Goal: Task Accomplishment & Management: Complete application form

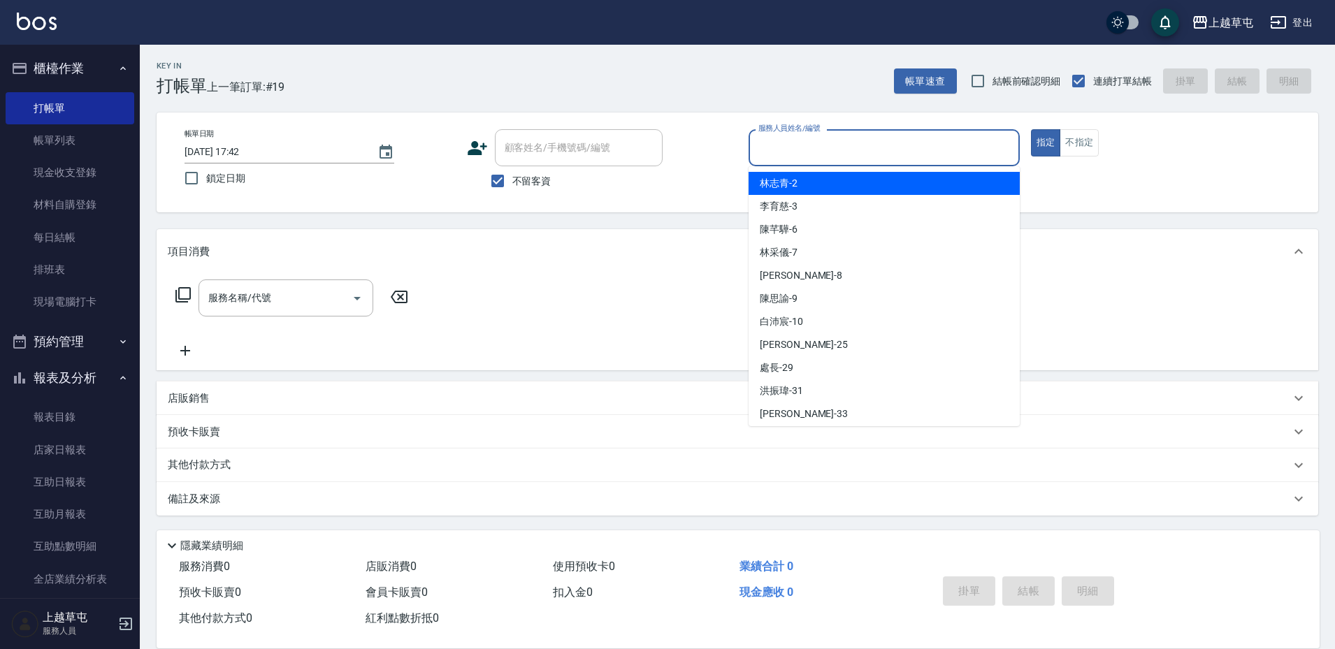
click at [795, 149] on input "服務人員姓名/編號" at bounding box center [884, 148] width 259 height 24
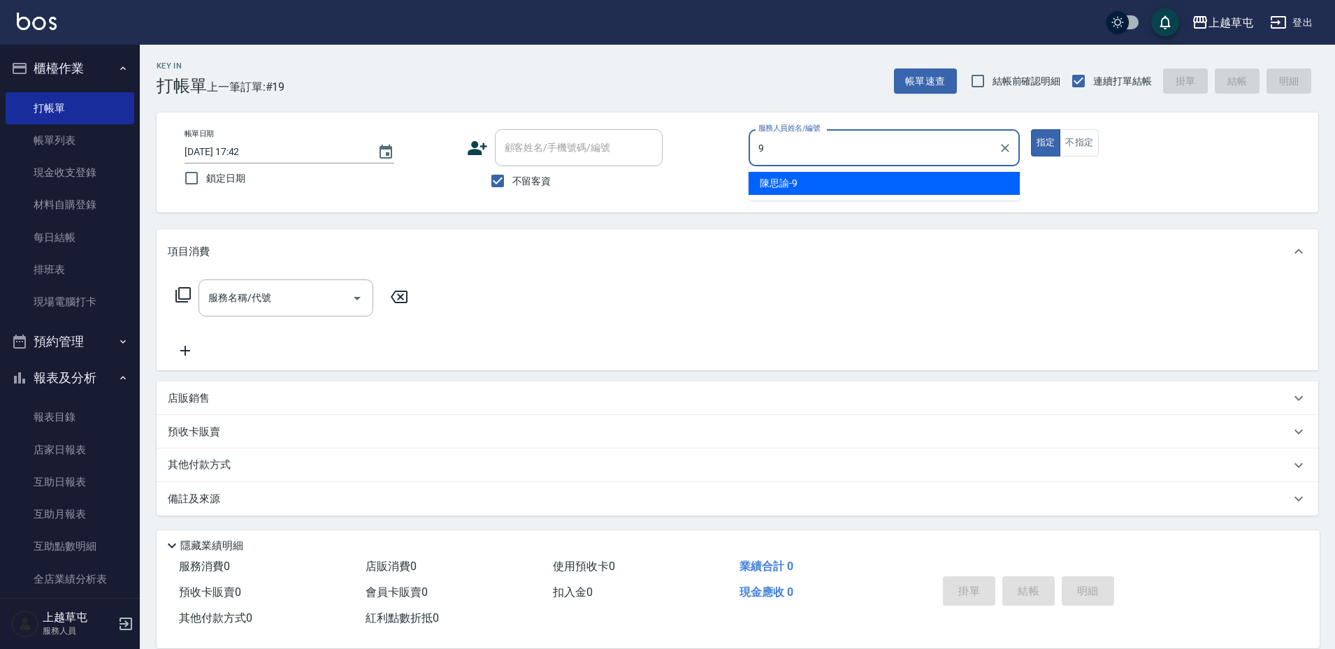
type input "[PERSON_NAME]-9"
type button "true"
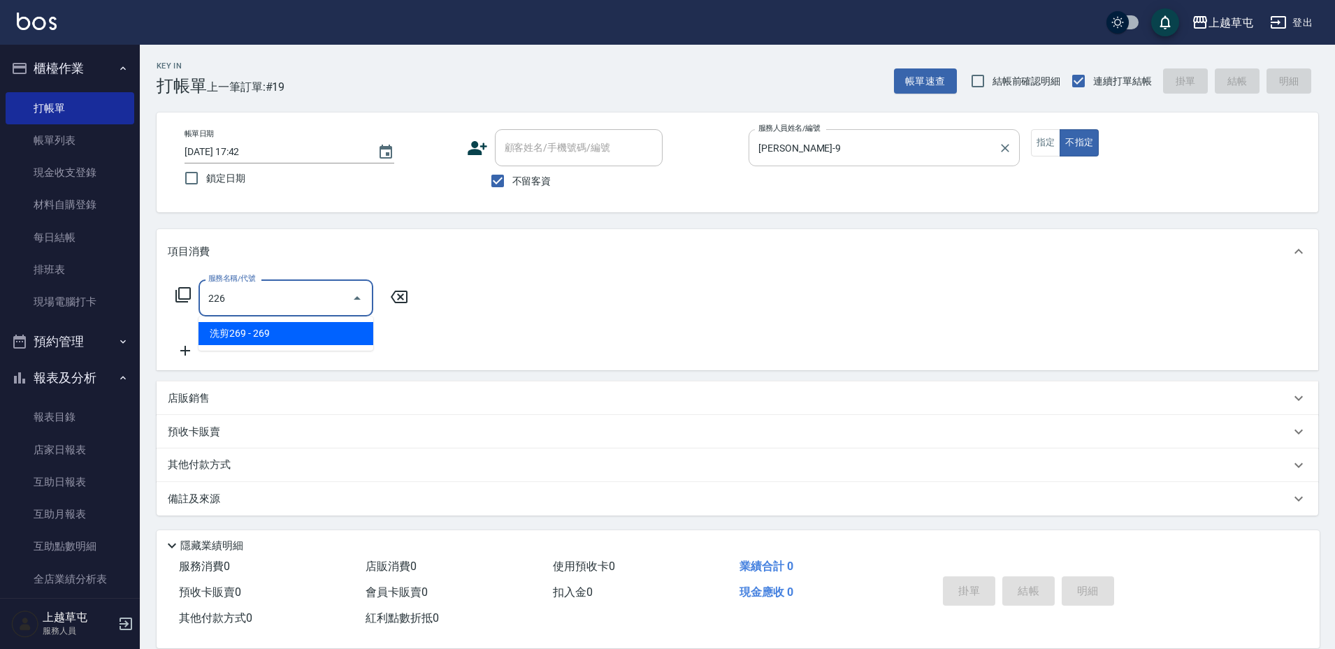
type input "洗剪269(226)"
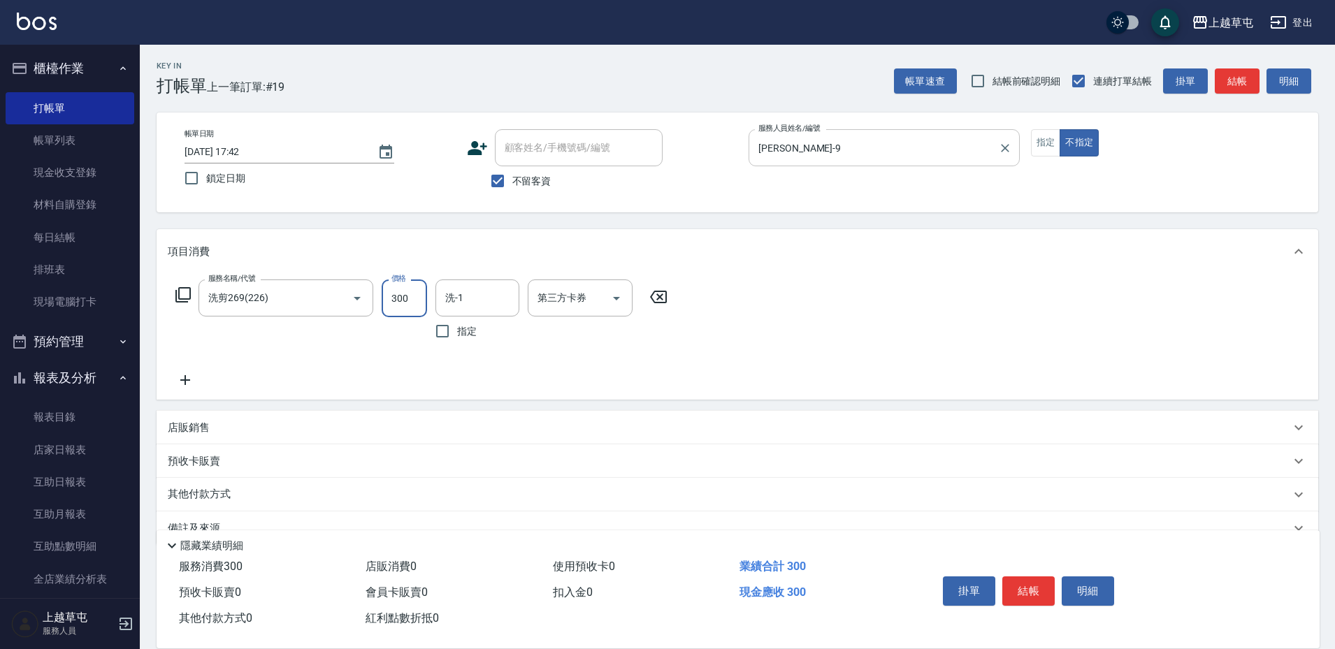
type input "300"
type input "[PERSON_NAME]-35"
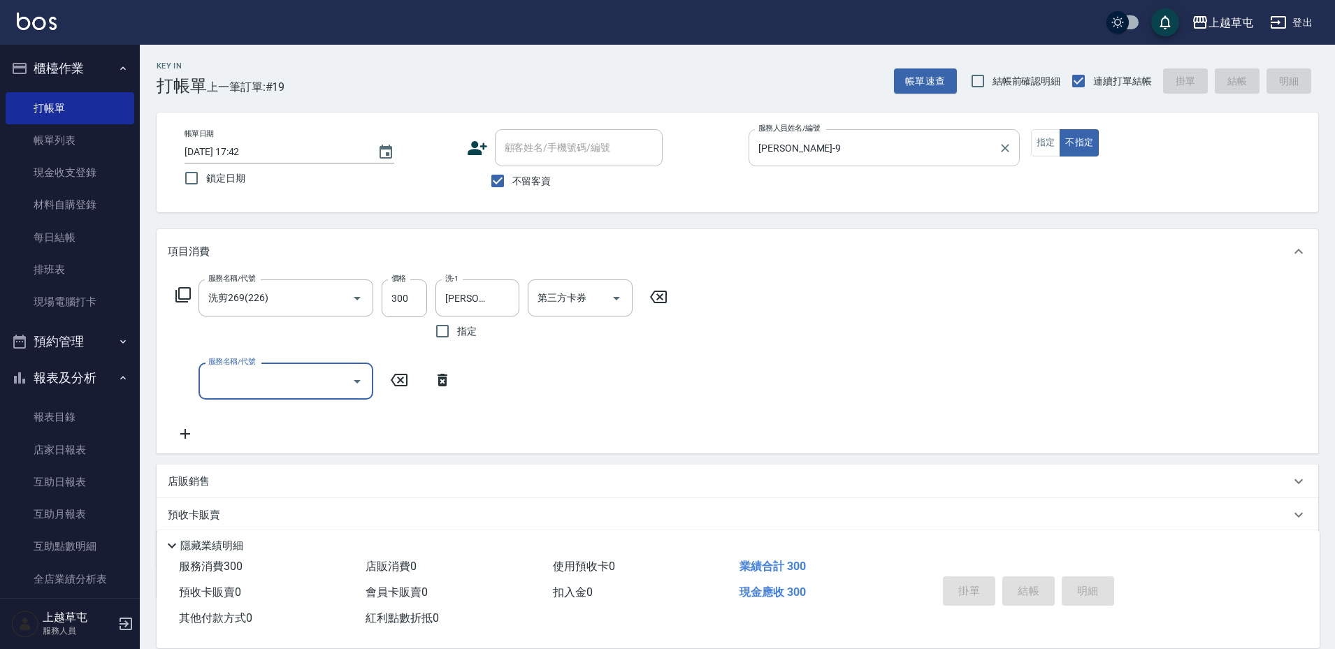
type input "[DATE] 19:36"
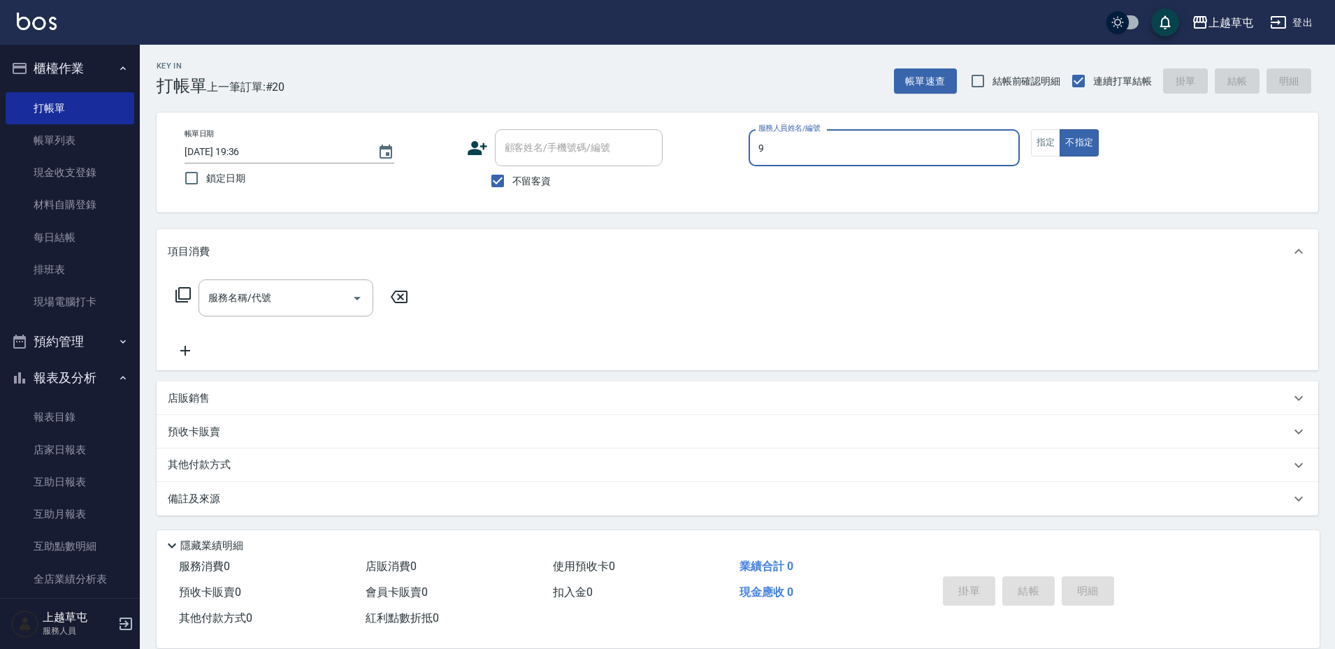
type input "[PERSON_NAME]-9"
type button "false"
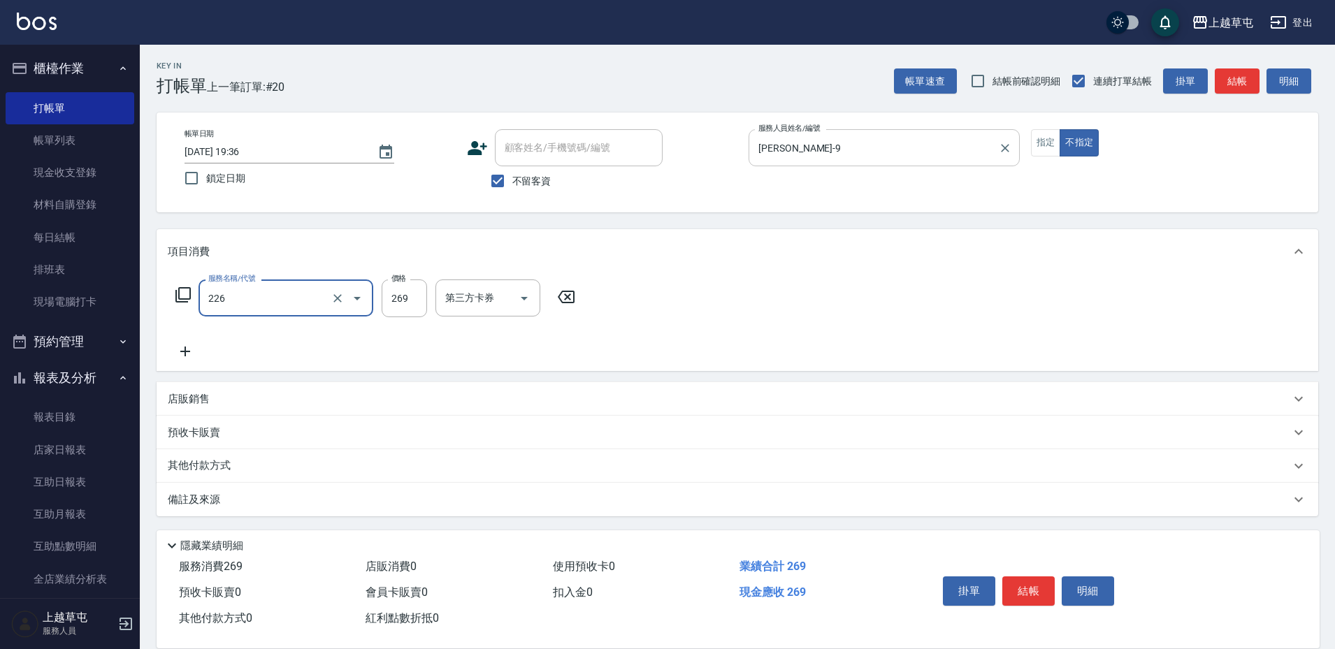
type input "洗剪269(226)"
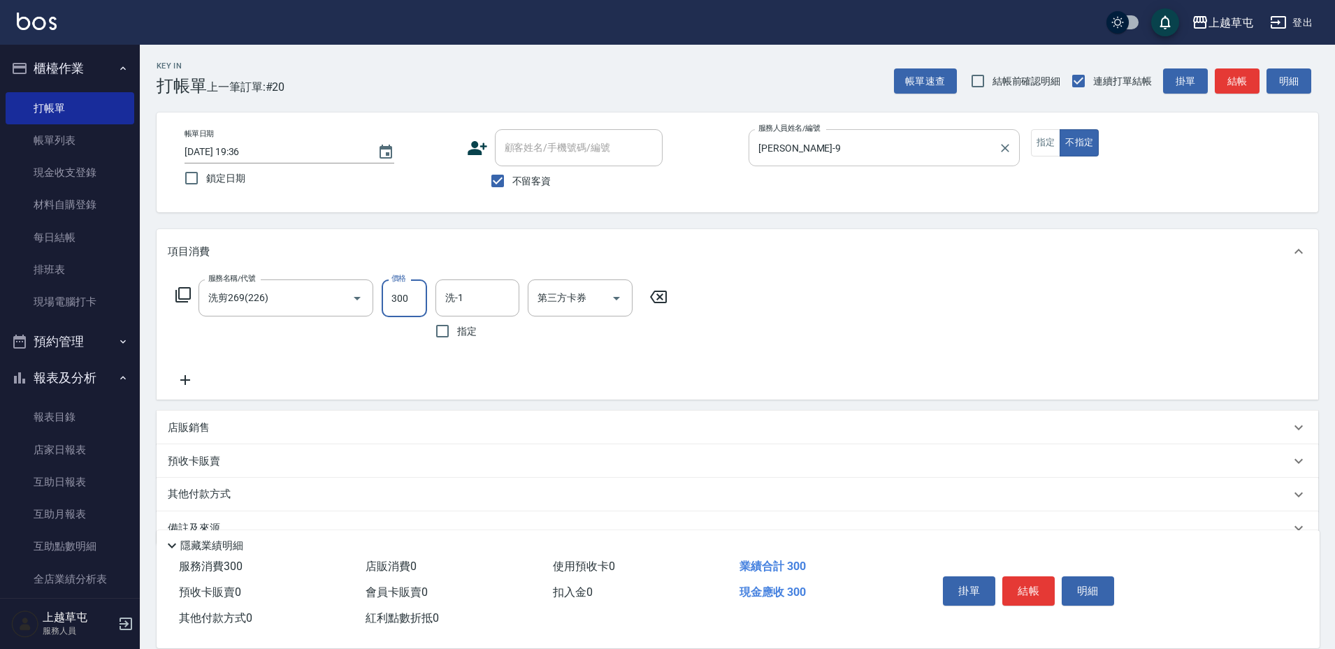
type input "300"
type input "[PERSON_NAME]-35"
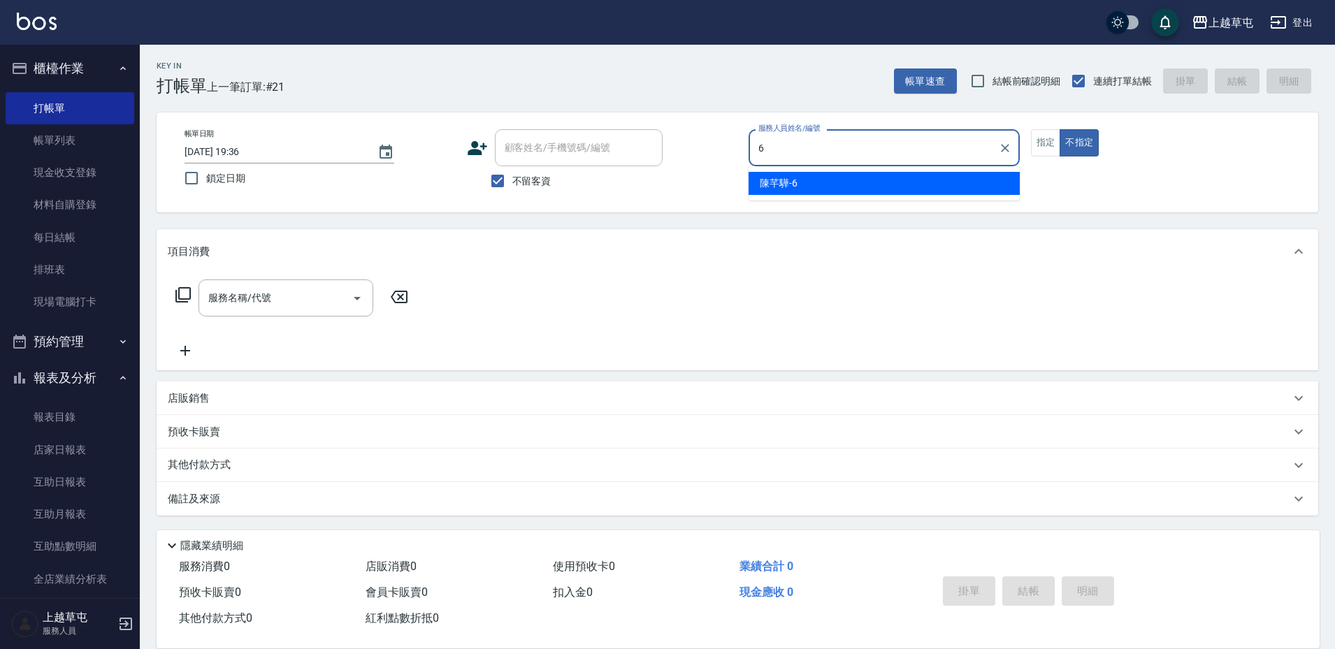
type input "[PERSON_NAME]-6"
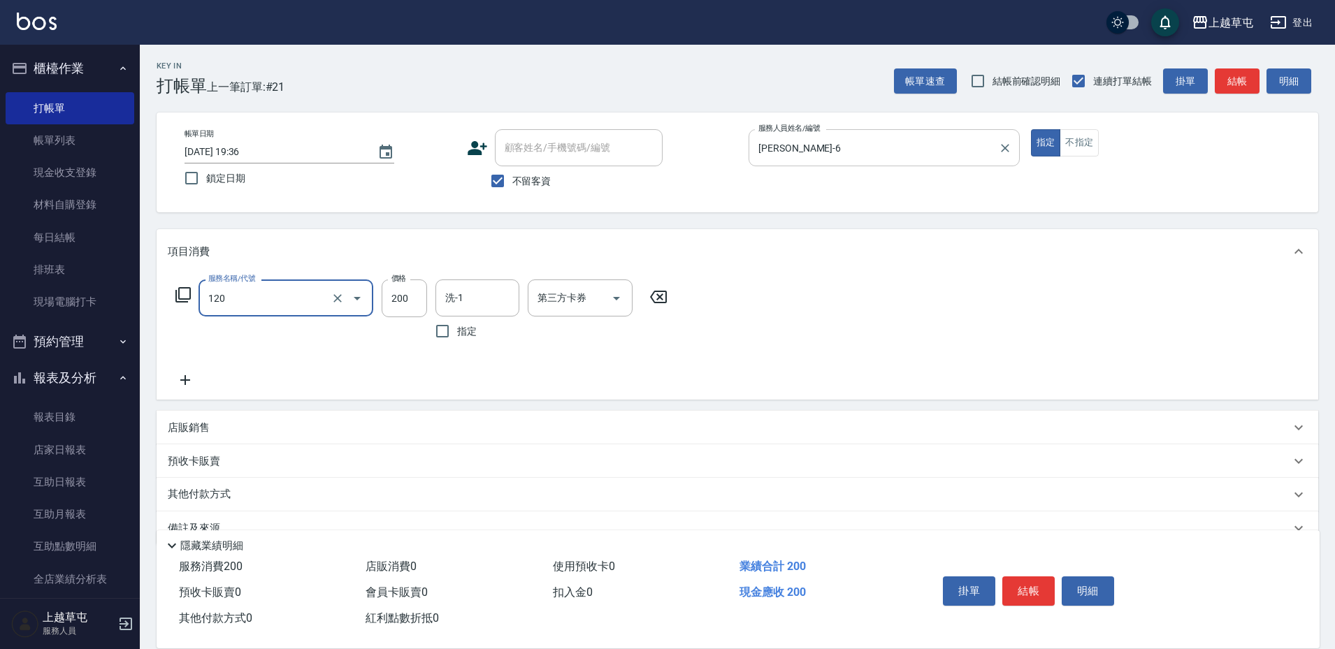
type input "New洗200(120)"
type input "[PERSON_NAME]25"
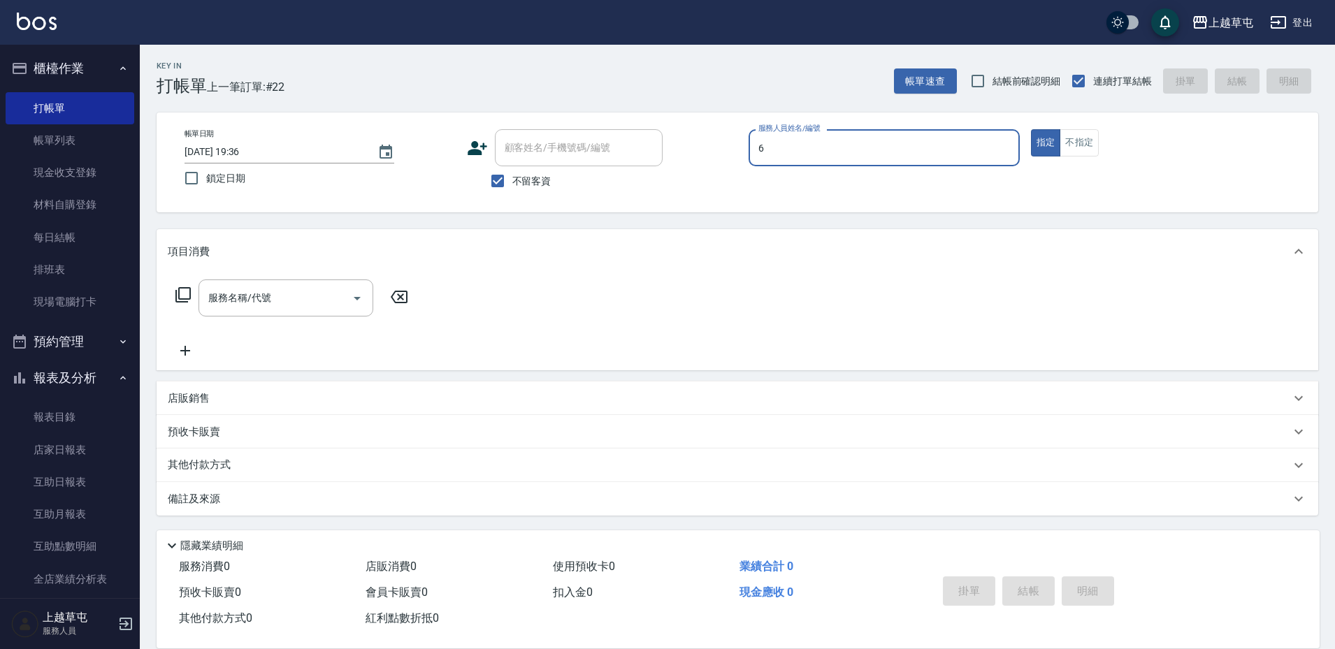
type input "[PERSON_NAME]-6"
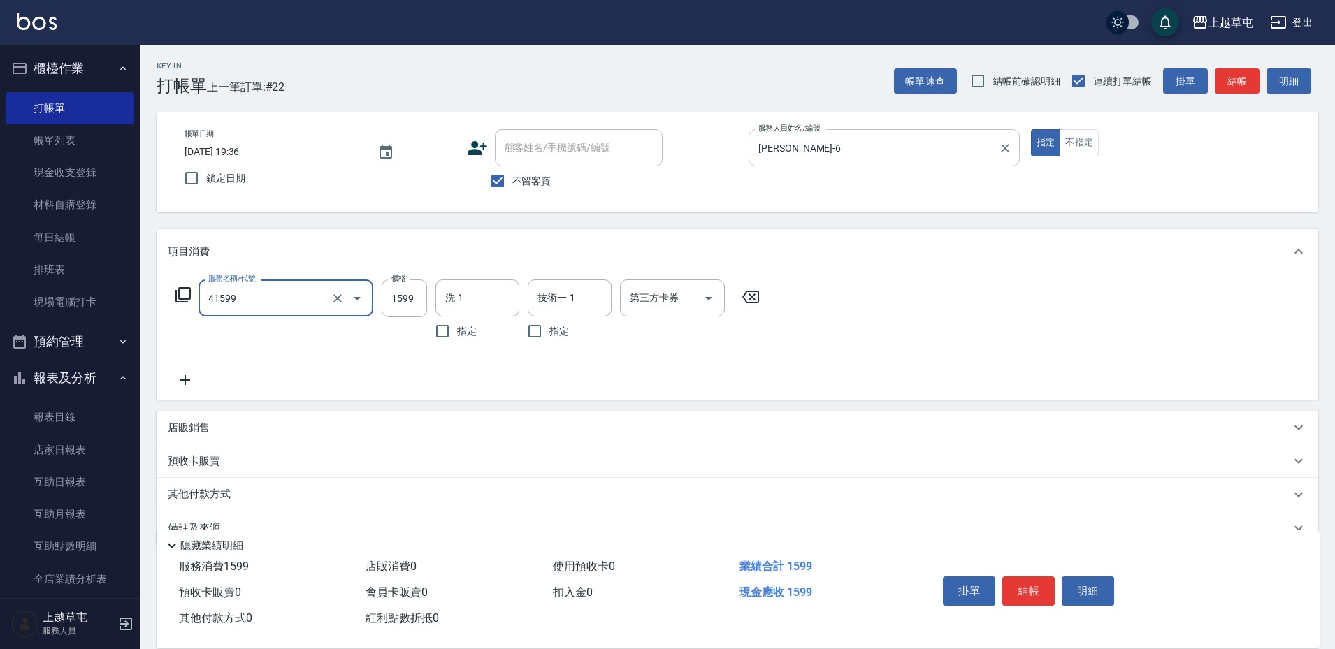
type input "[PERSON_NAME]1599(41599)"
type input "1999"
type input "[PERSON_NAME]25"
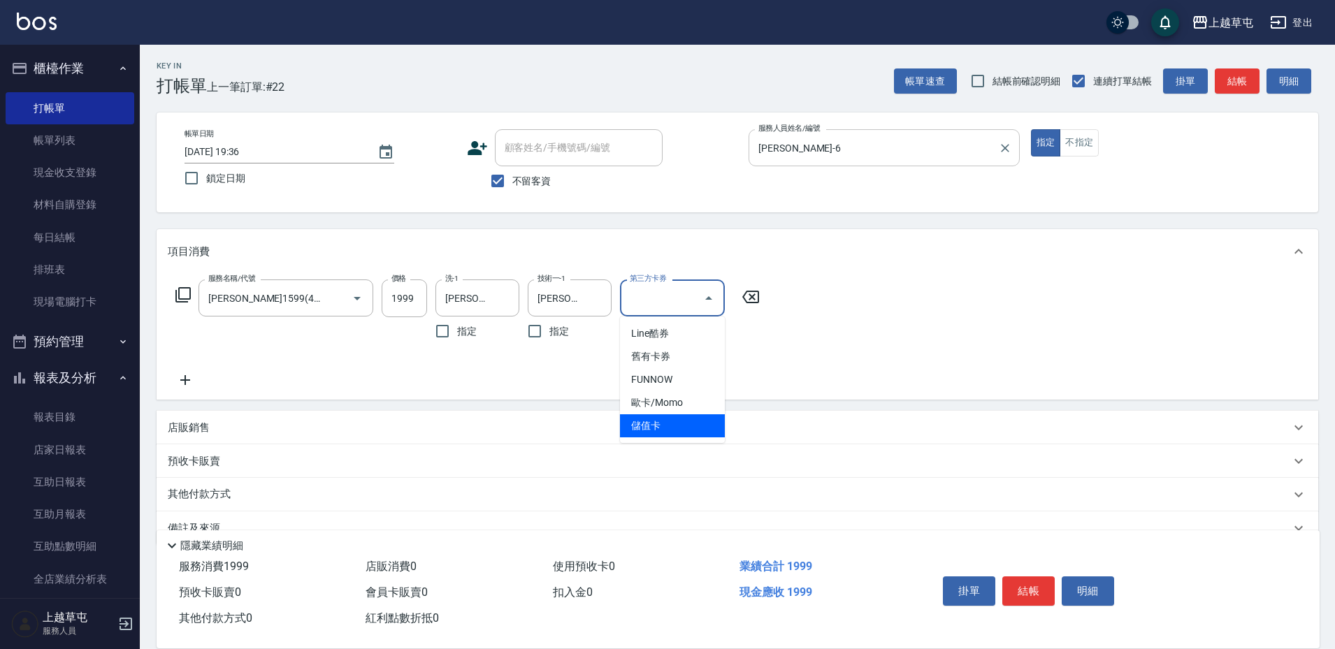
type input "儲值卡"
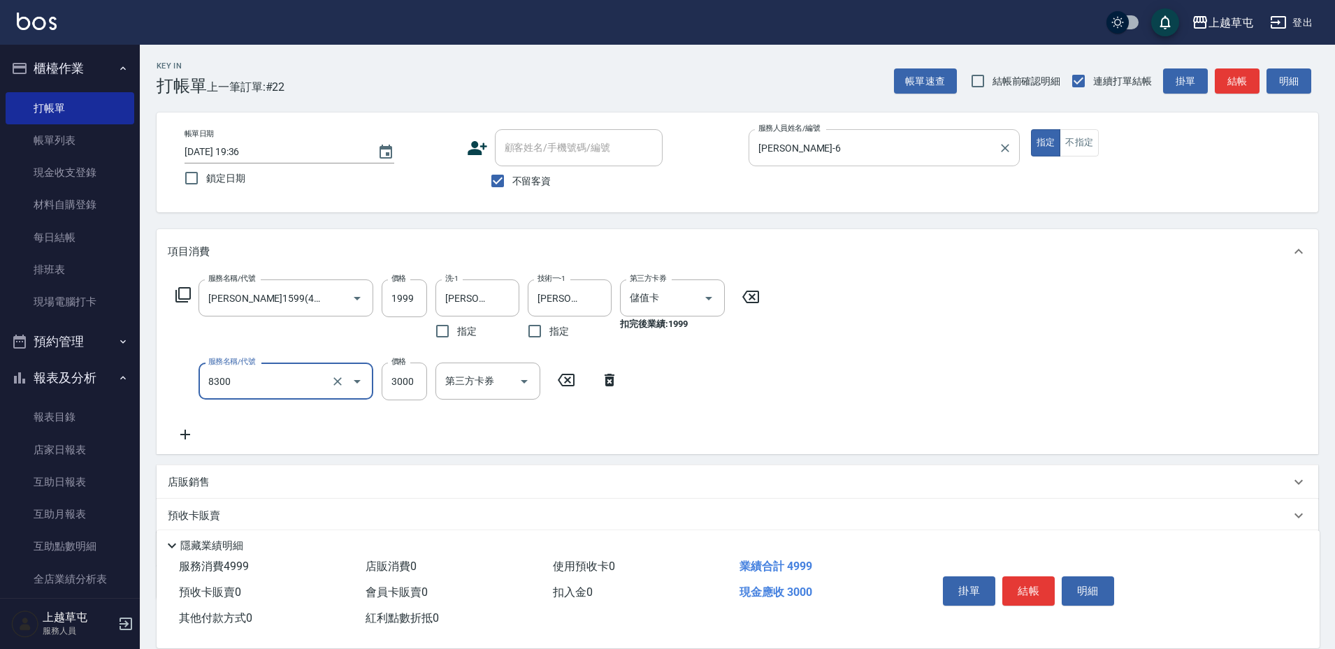
type input "儲3000(8300)"
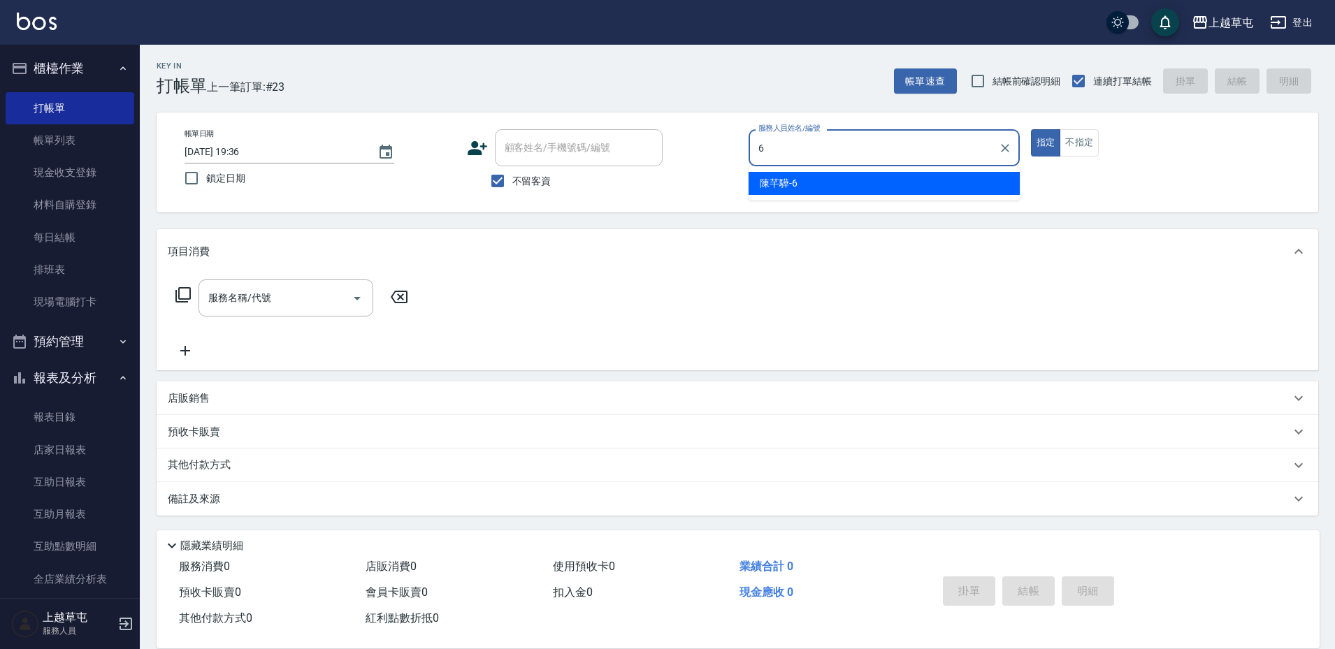
type input "[PERSON_NAME]-6"
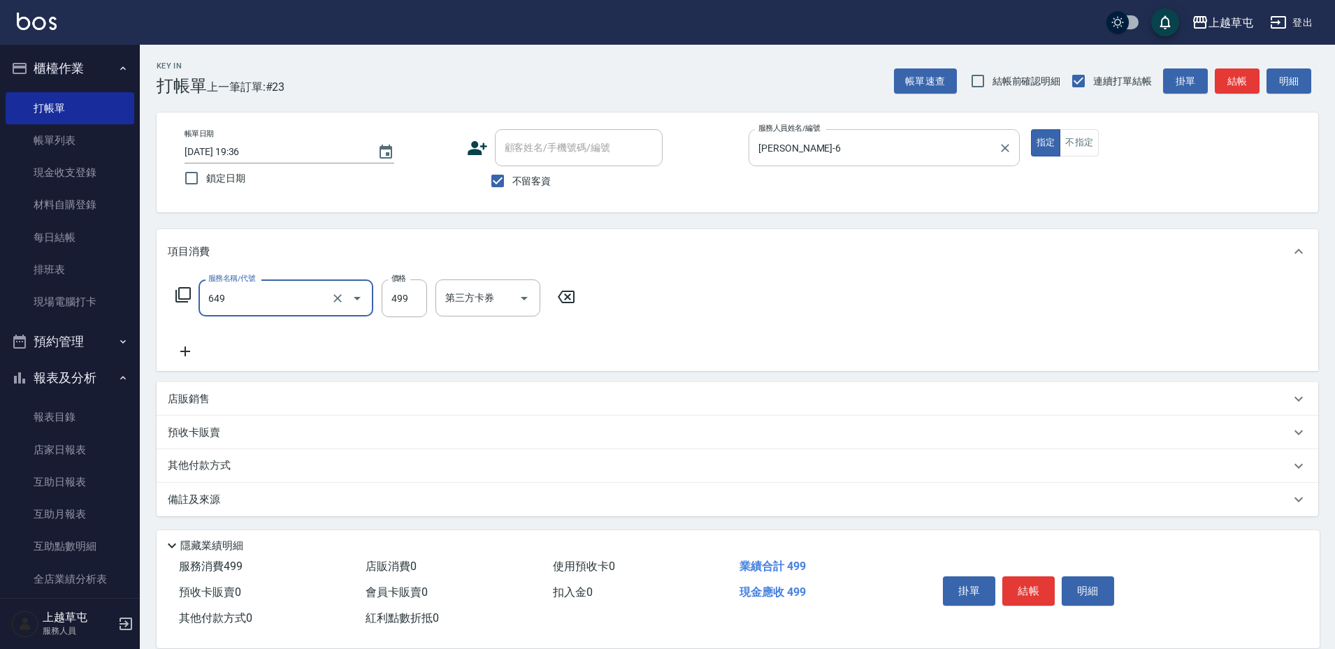
type input "角質499(649)"
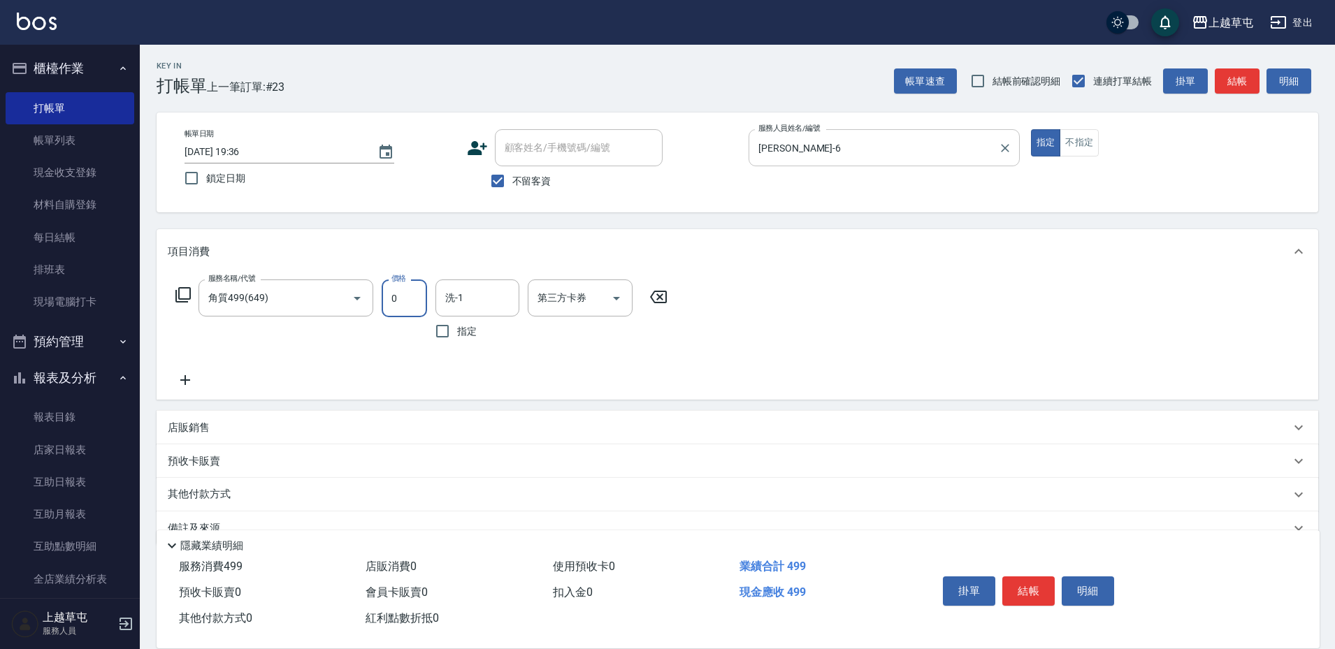
type input "0"
type input "[PERSON_NAME]-35"
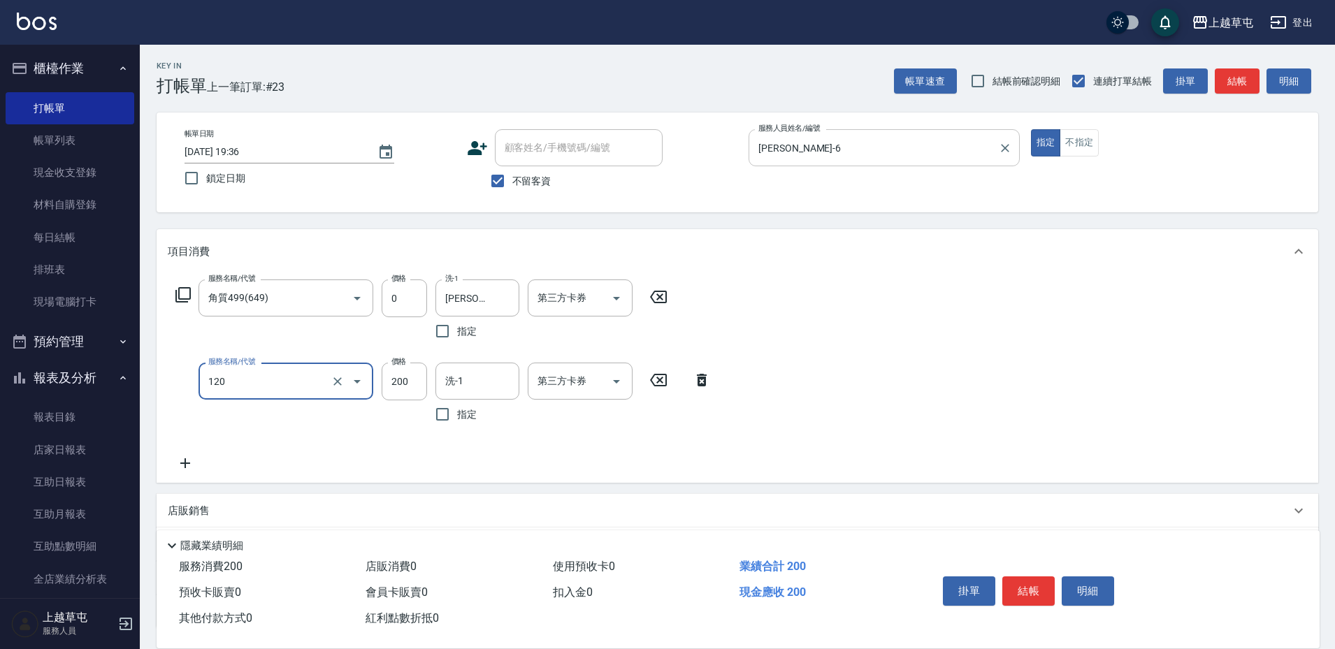
type input "New洗200(120)"
type input "100"
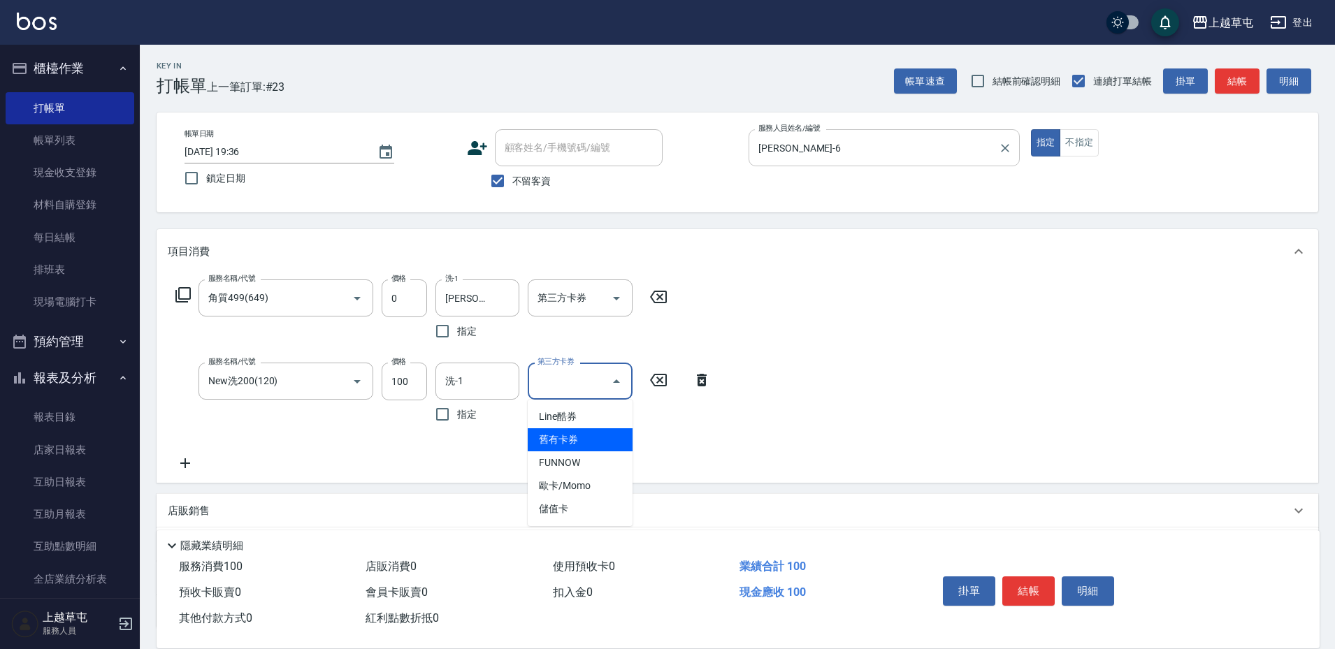
type input "舊有卡券"
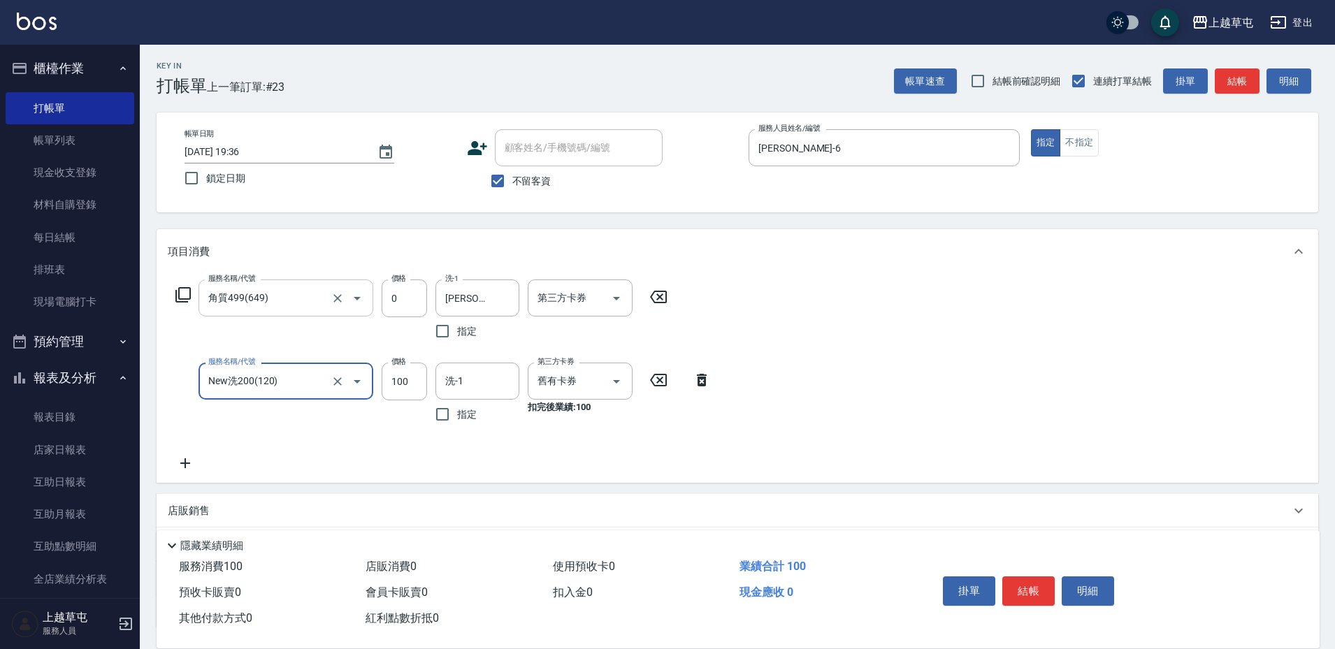
click at [249, 292] on input "角質499(649)" at bounding box center [266, 298] width 123 height 24
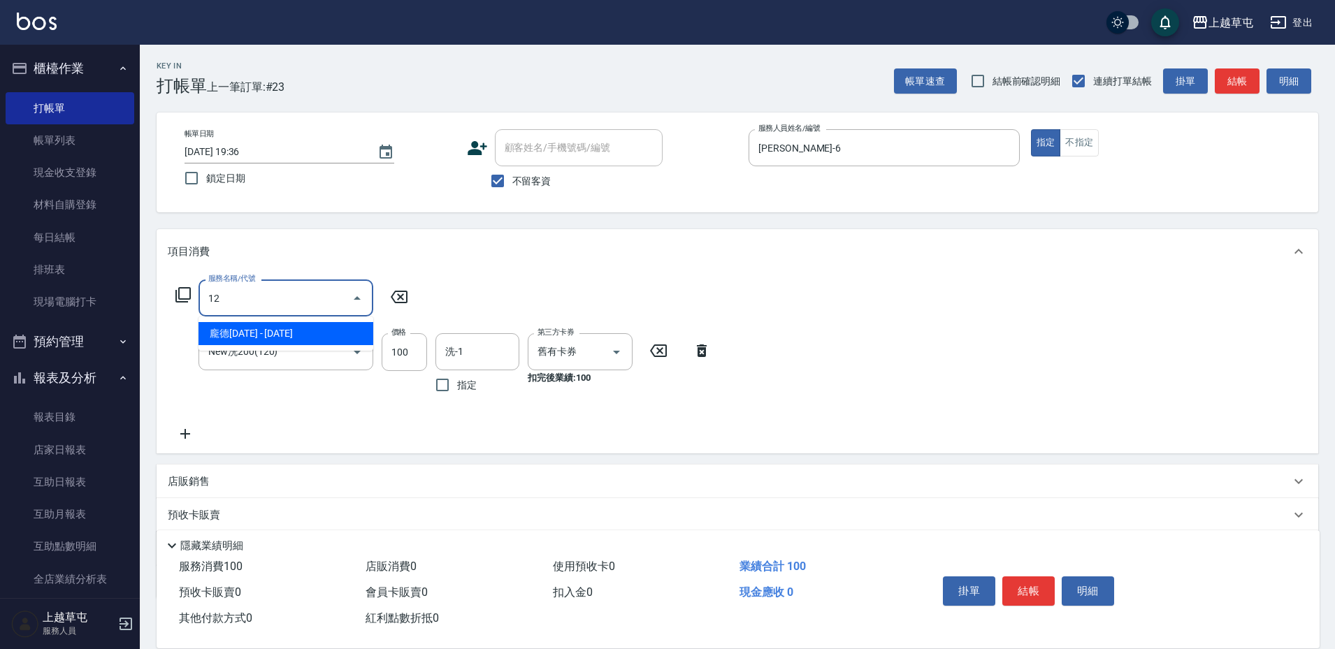
type input "1"
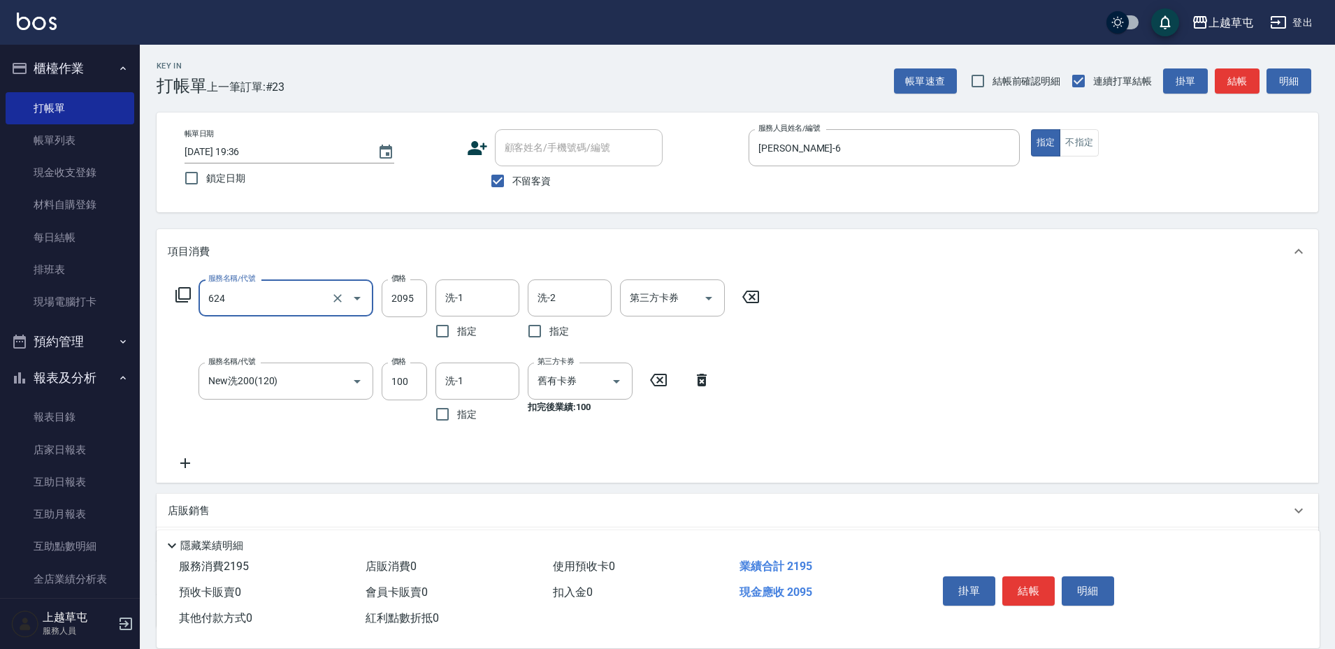
type input "角質2495卡(624)"
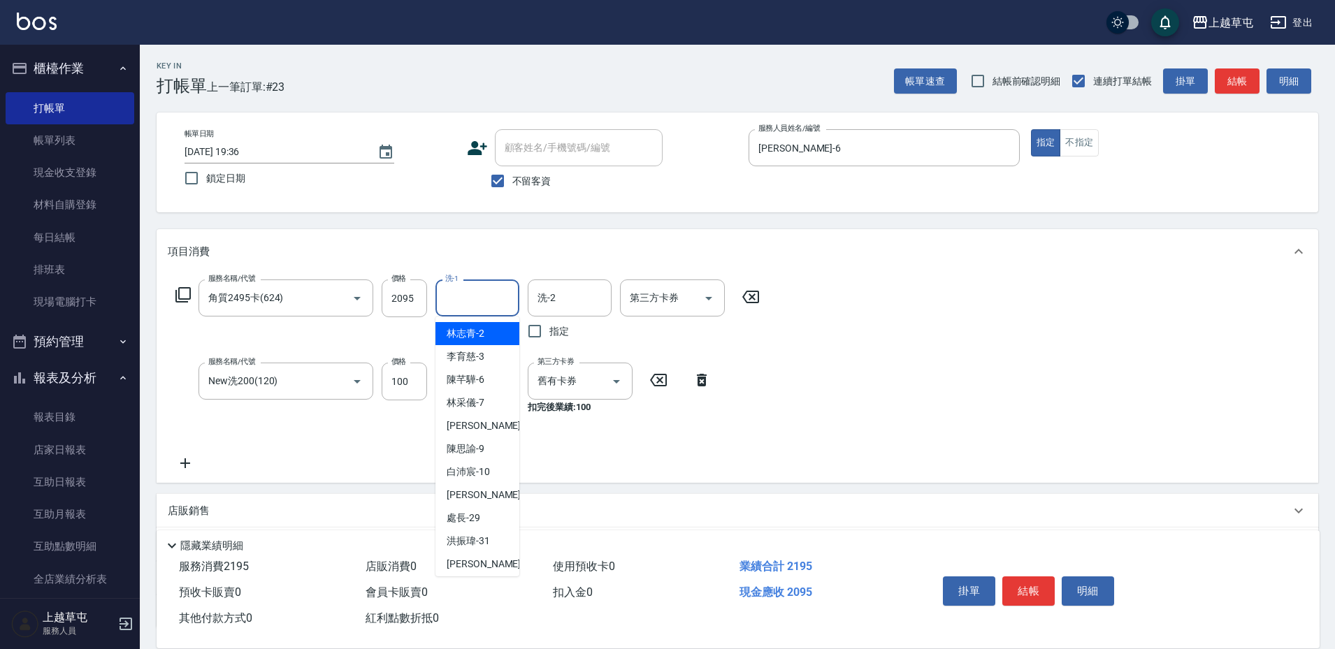
click at [479, 287] on input "洗-1" at bounding box center [477, 298] width 71 height 24
type input "[PERSON_NAME]-35"
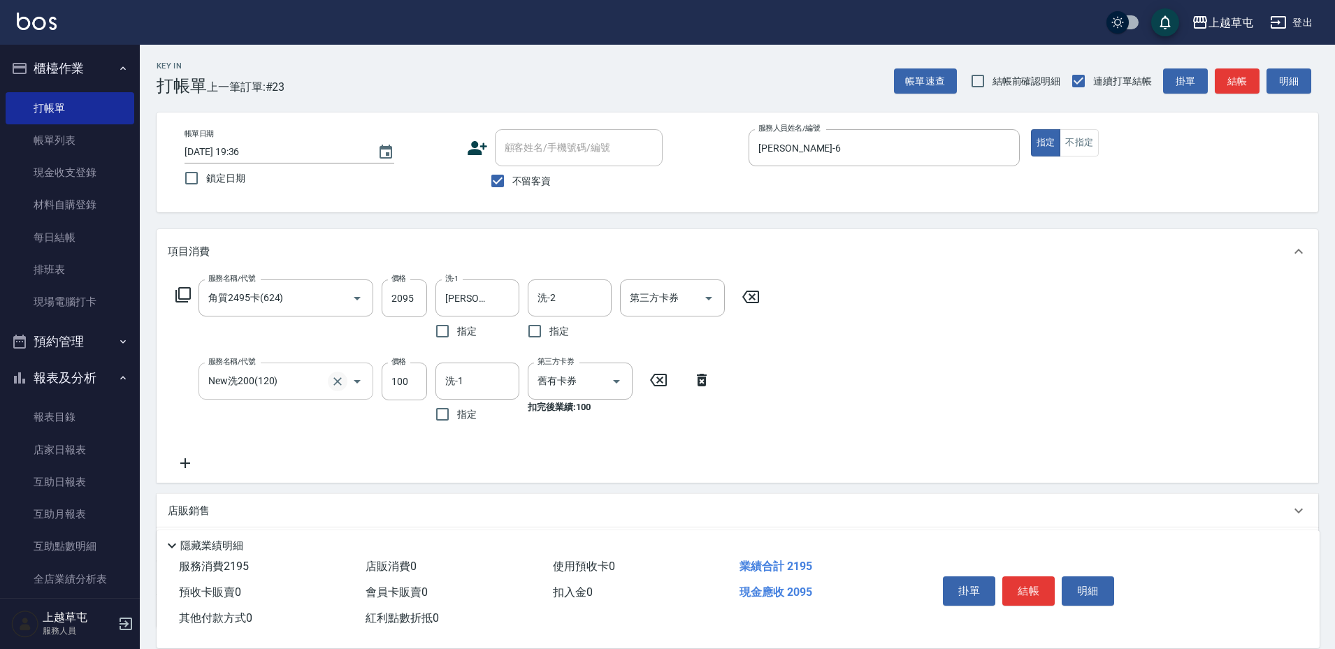
click at [339, 383] on icon "Clear" at bounding box center [337, 381] width 8 height 8
type input "New洗200(120)"
click at [335, 387] on icon "Clear" at bounding box center [338, 382] width 14 height 14
type input "New洗200(120)"
click at [806, 355] on div "服務名稱/代號 角質2495卡(624) 服務名稱/代號 價格 2095 價格 洗-1 [PERSON_NAME]-35 洗-1 指定 洗-2 洗-2 指定 …" at bounding box center [737, 378] width 1161 height 209
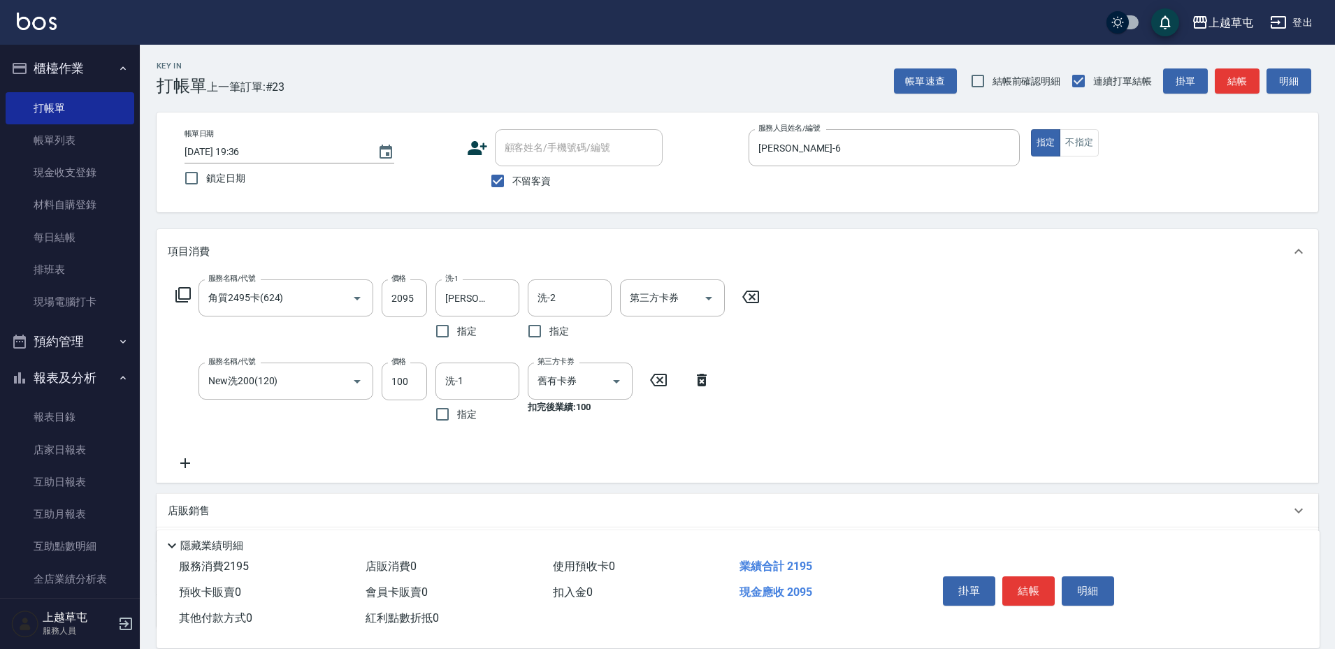
click at [648, 386] on icon at bounding box center [658, 380] width 35 height 17
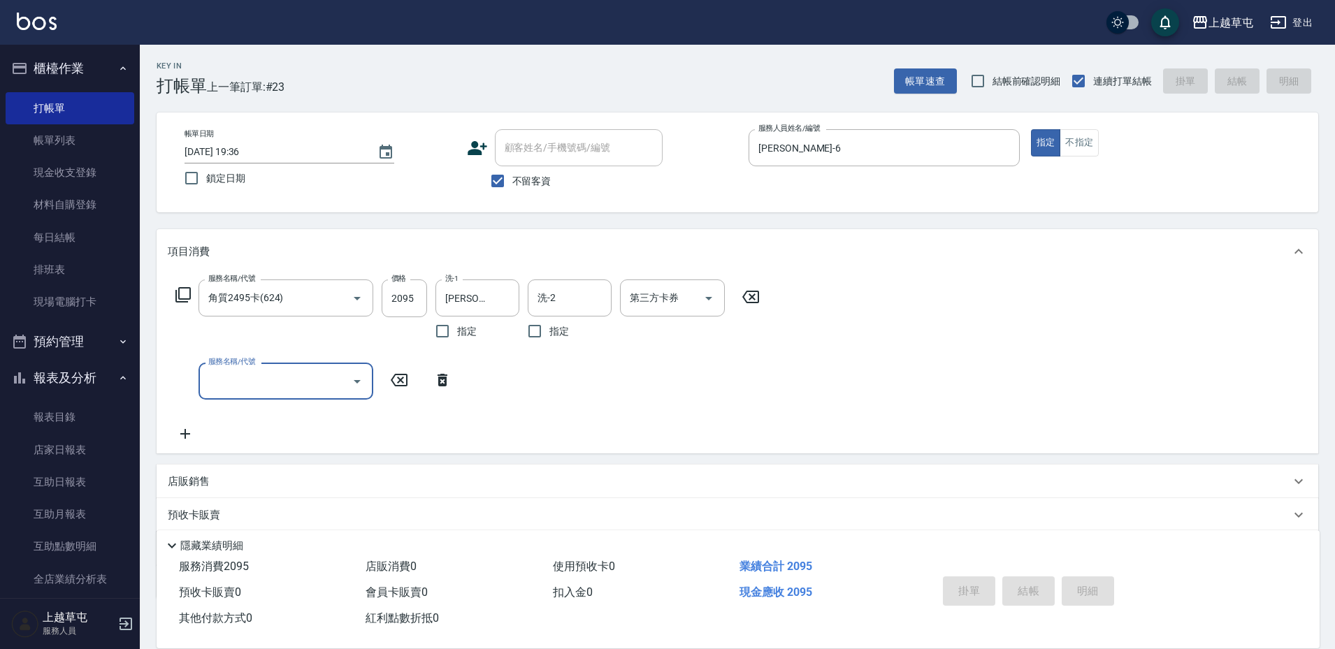
type input "[DATE] 19:37"
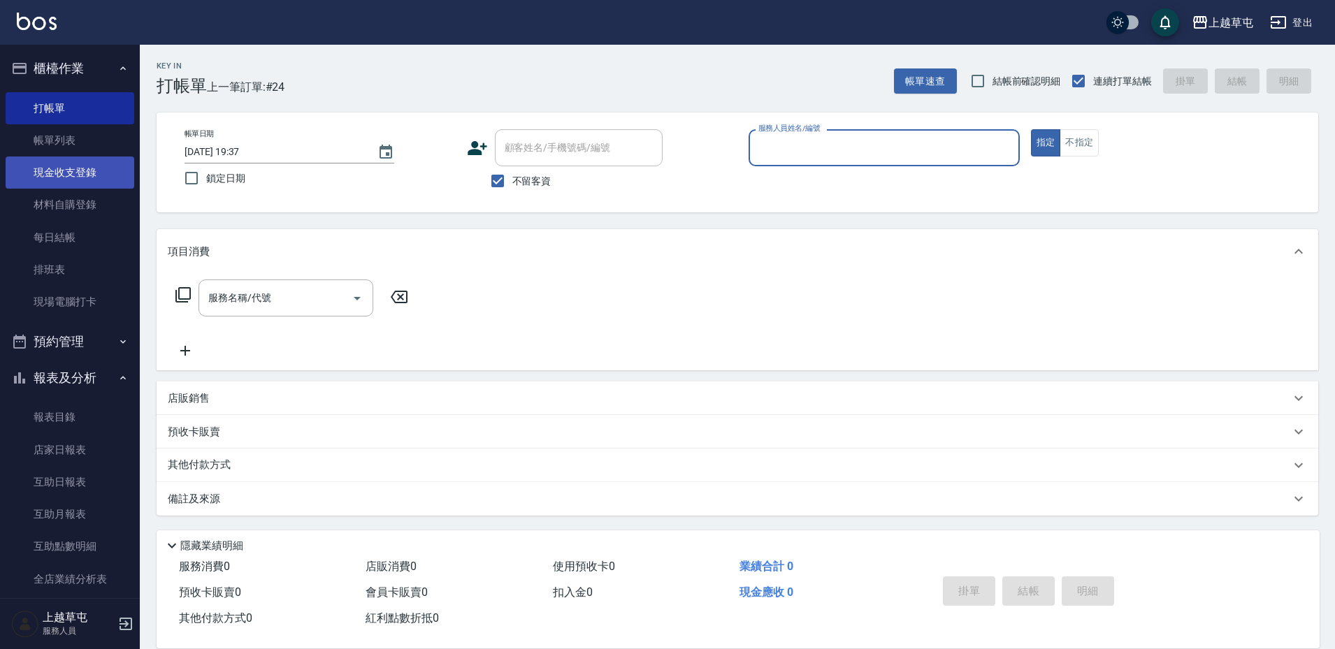
click at [93, 172] on link "現金收支登錄" at bounding box center [70, 173] width 129 height 32
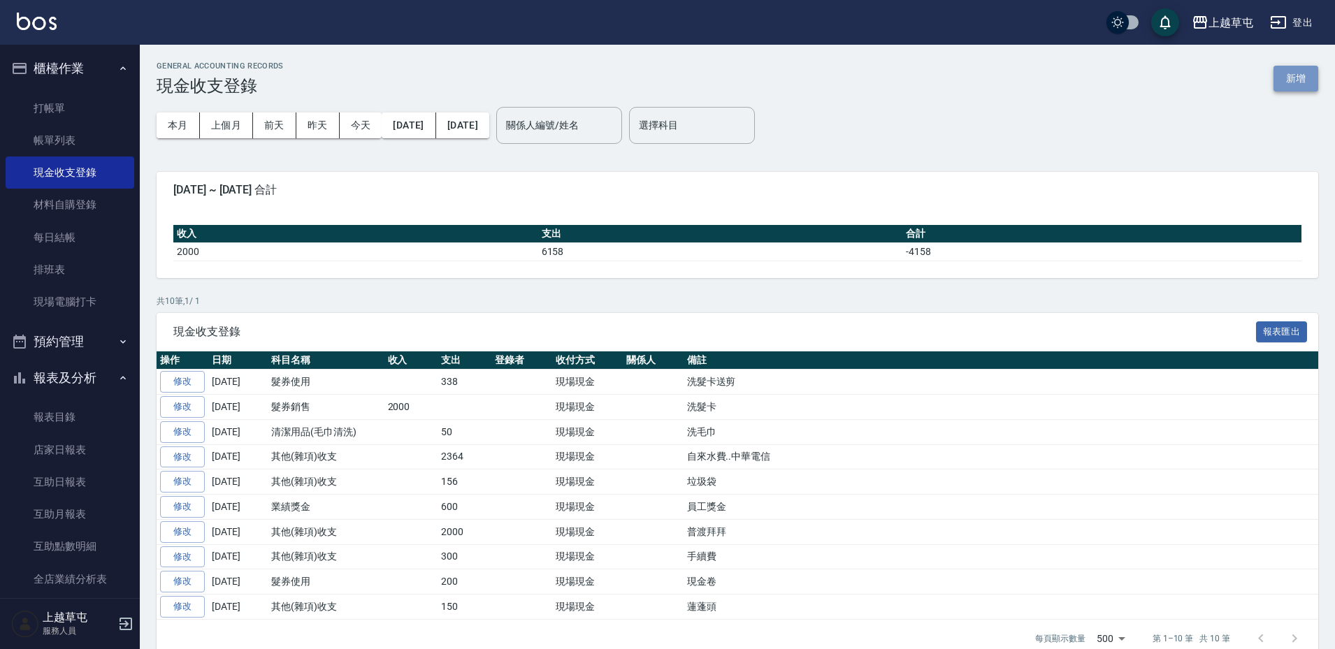
click at [1297, 73] on button "新增" at bounding box center [1295, 79] width 45 height 26
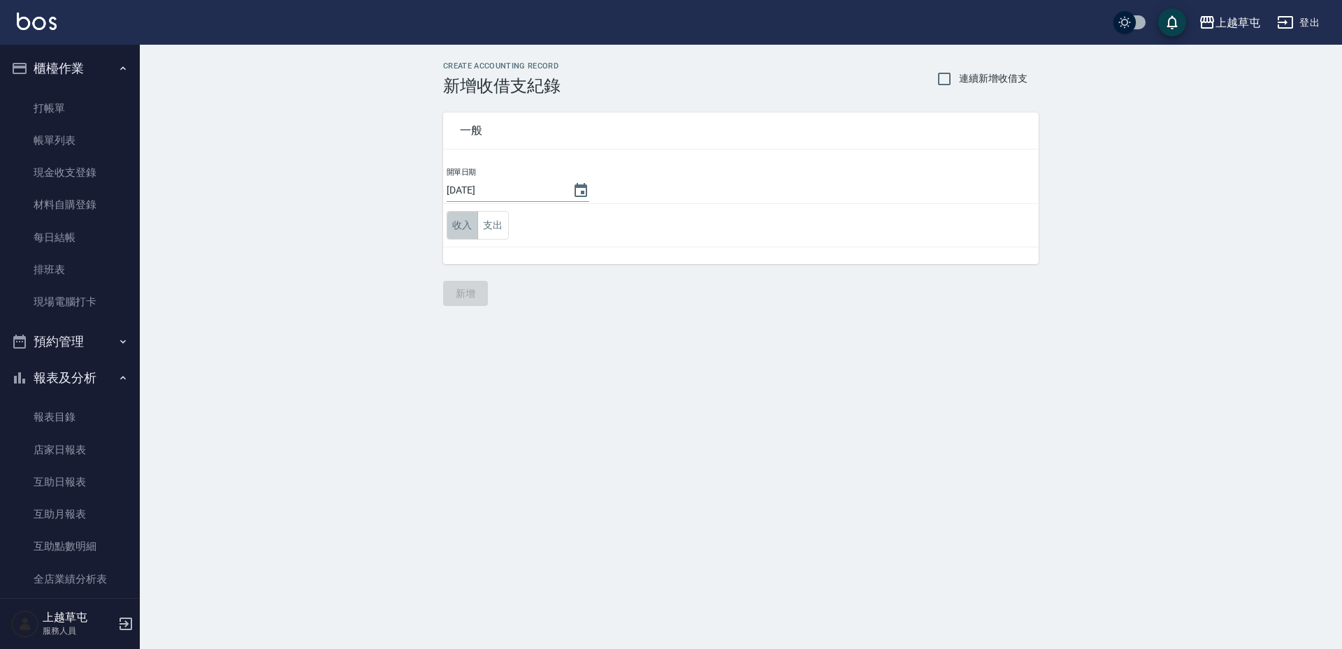
click at [463, 230] on button "收入" at bounding box center [462, 225] width 31 height 29
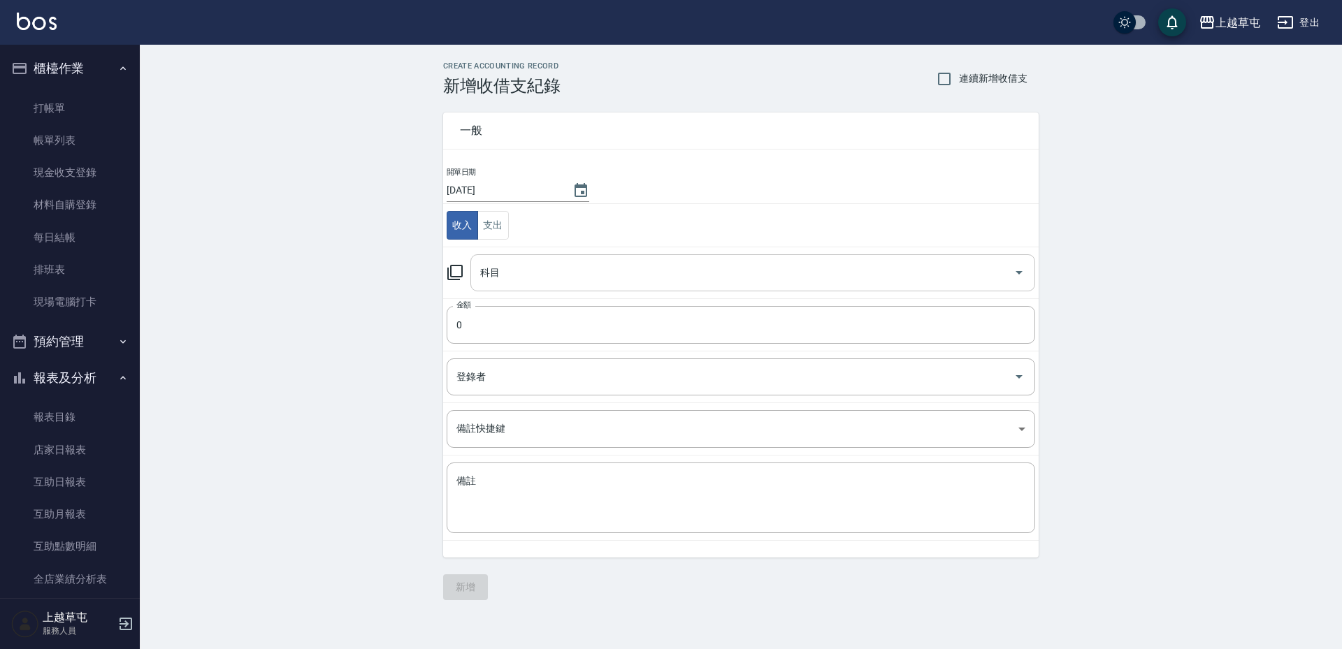
click at [573, 267] on input "科目" at bounding box center [742, 273] width 531 height 24
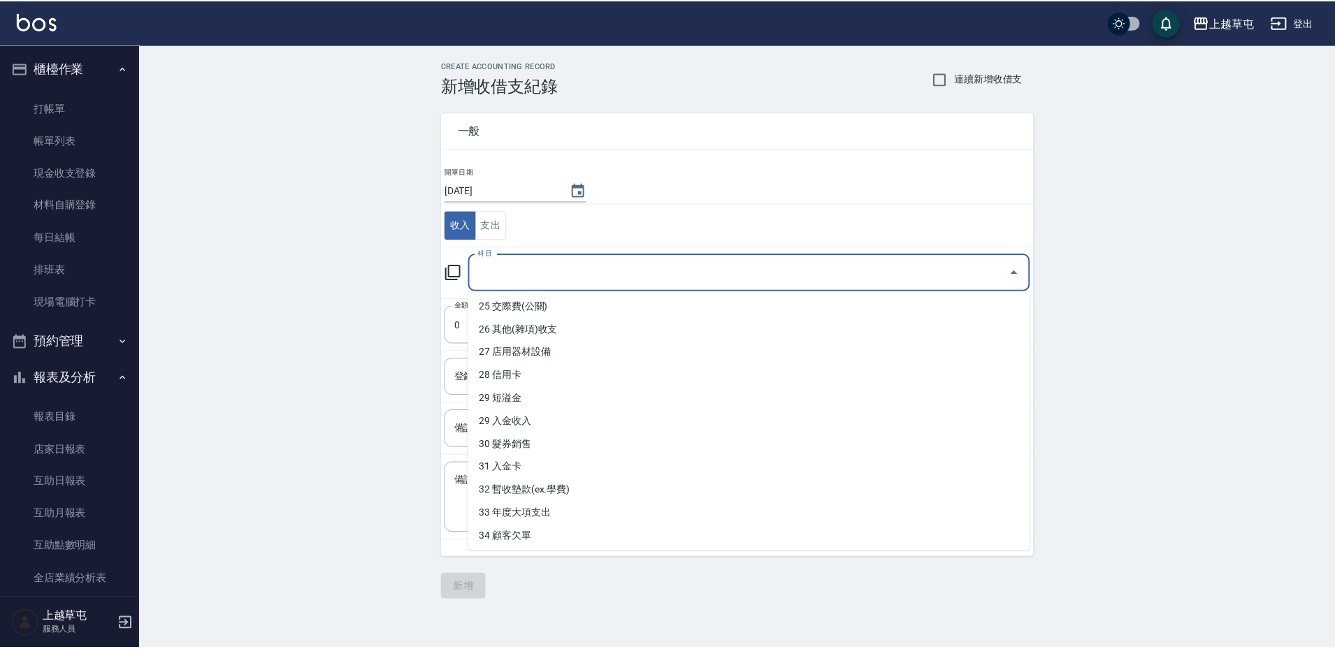
scroll to position [581, 0]
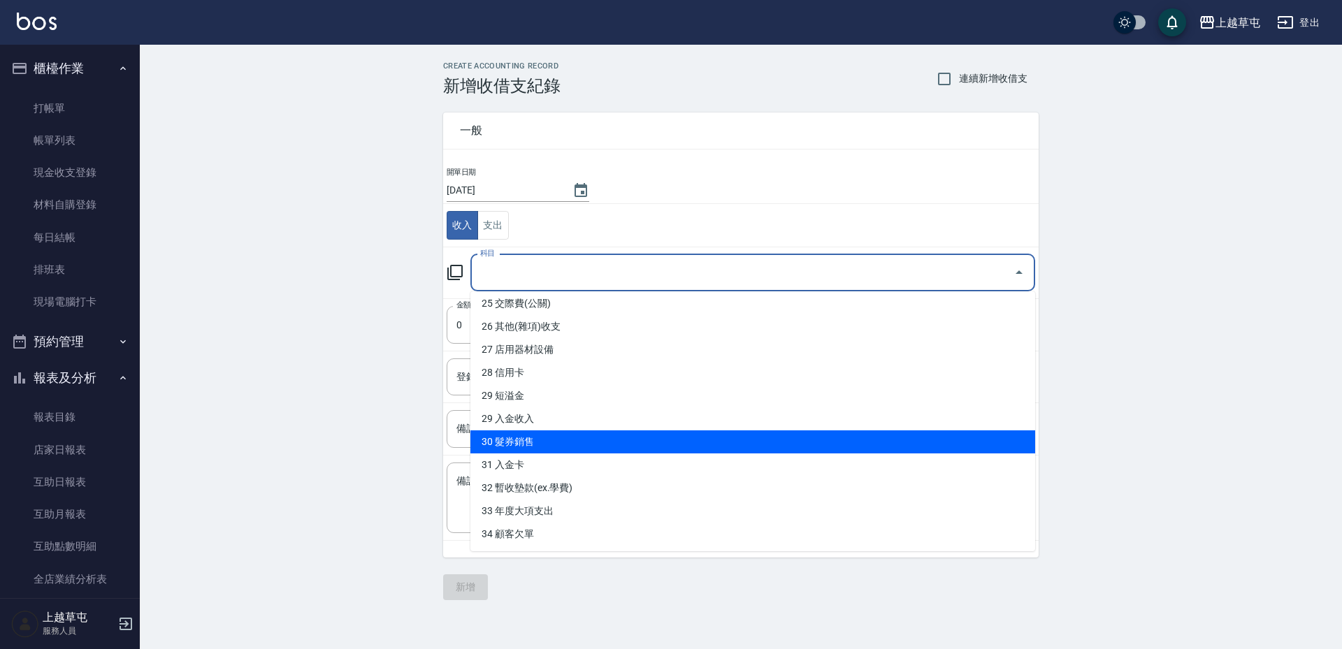
click at [539, 445] on li "30 髮券銷售" at bounding box center [752, 441] width 565 height 23
type input "30 髮券銷售"
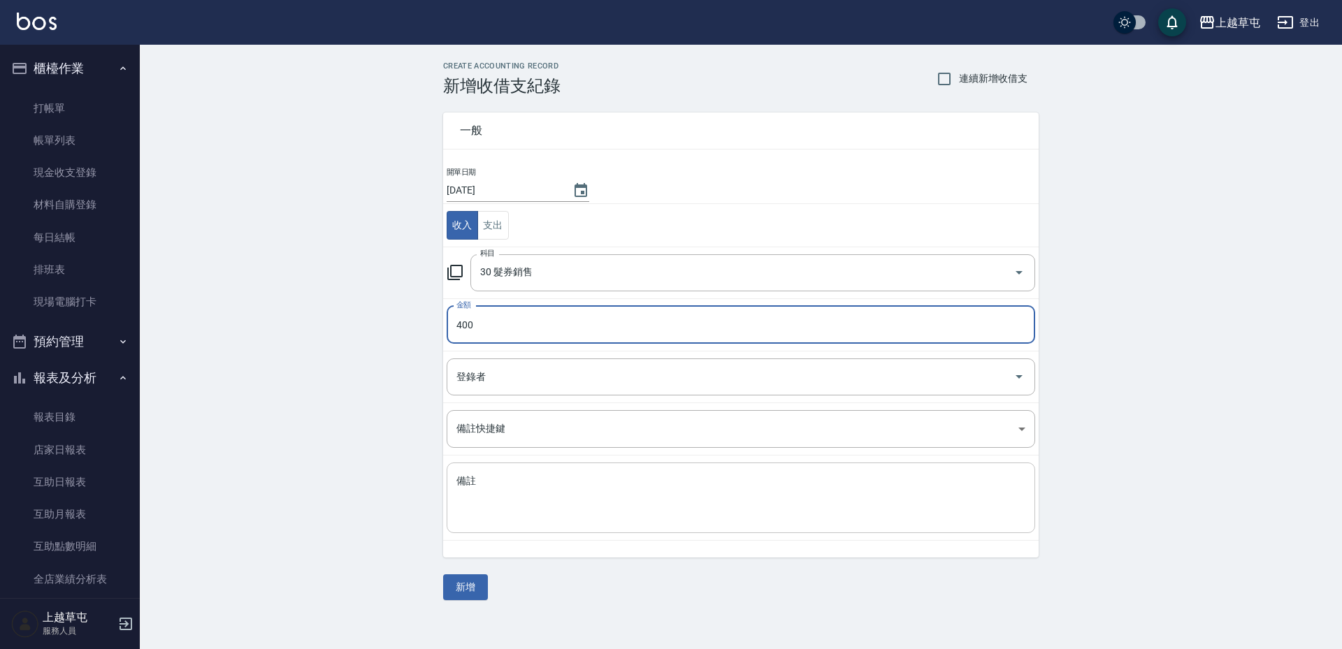
type input "400"
click at [501, 508] on textarea "備註" at bounding box center [740, 498] width 569 height 48
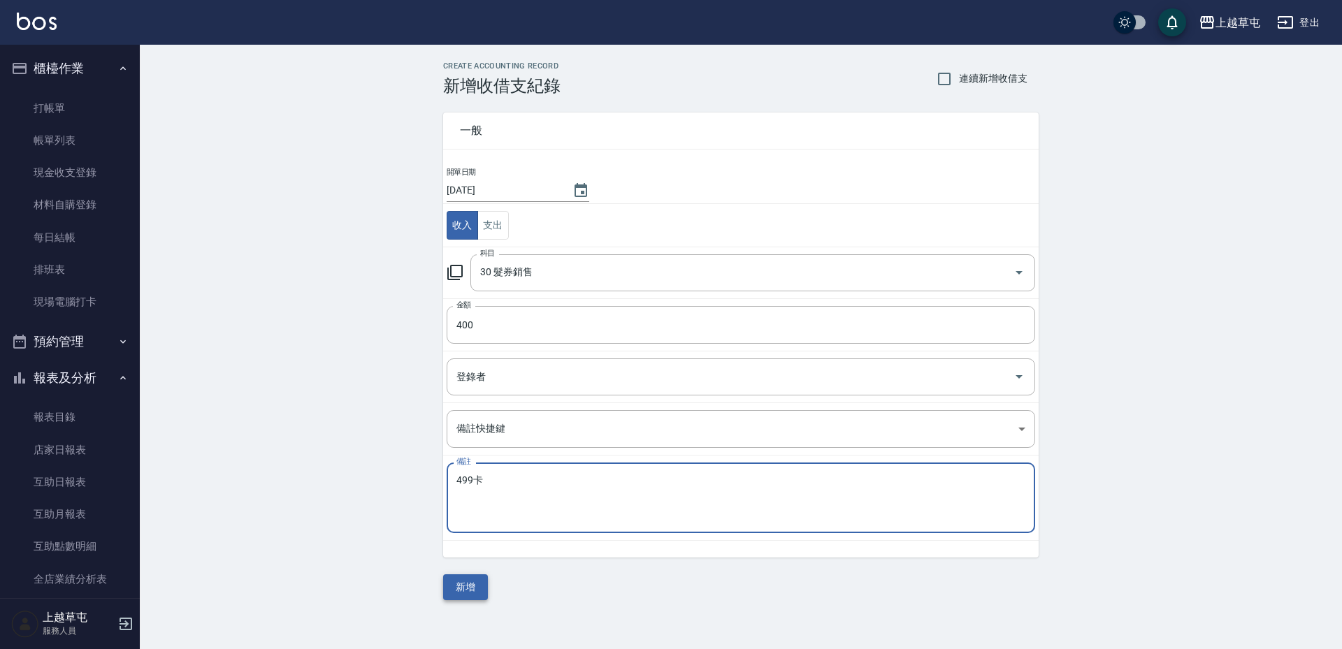
type textarea "499卡"
click at [452, 583] on button "新增" at bounding box center [465, 587] width 45 height 26
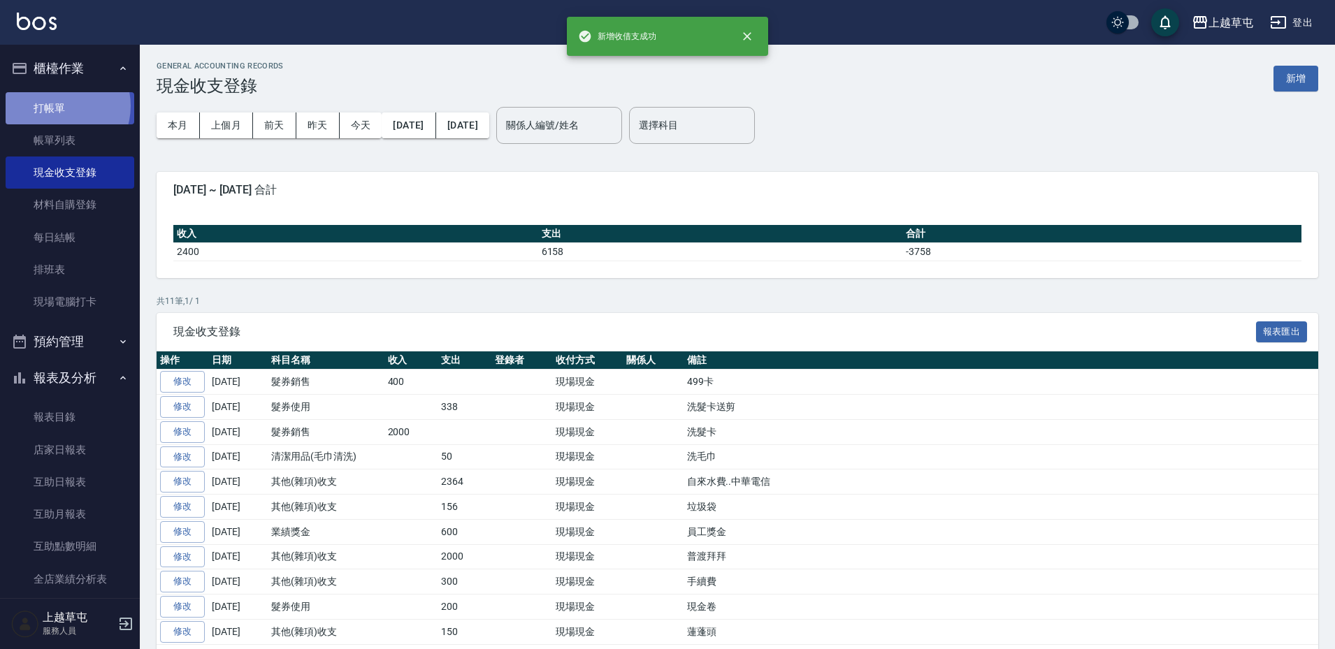
click at [57, 106] on link "打帳單" at bounding box center [70, 108] width 129 height 32
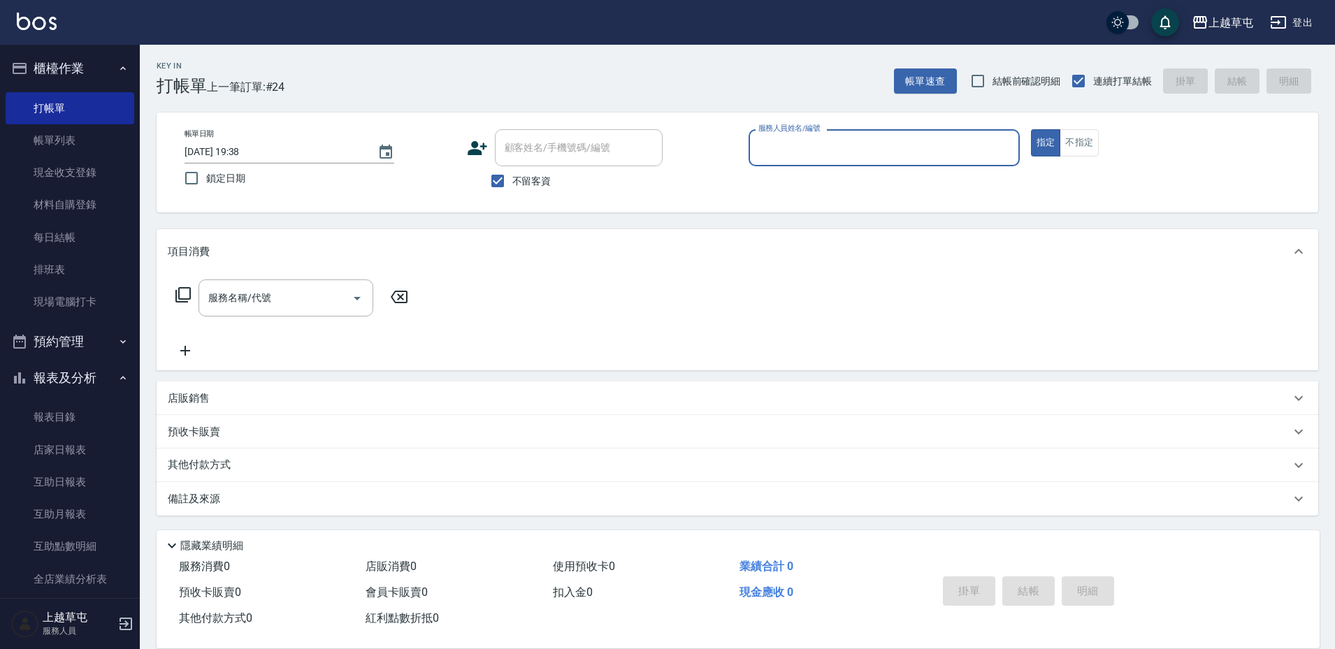
click at [848, 142] on input "服務人員姓名/編號" at bounding box center [884, 148] width 259 height 24
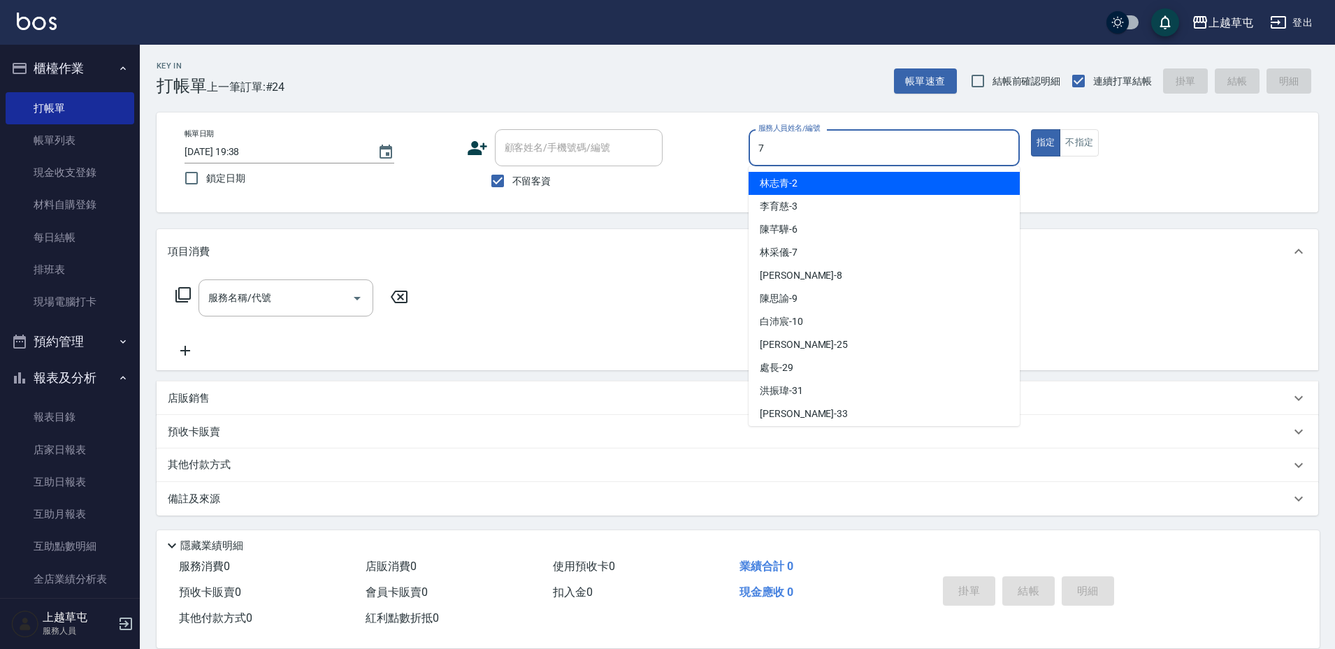
type input "[PERSON_NAME]-7"
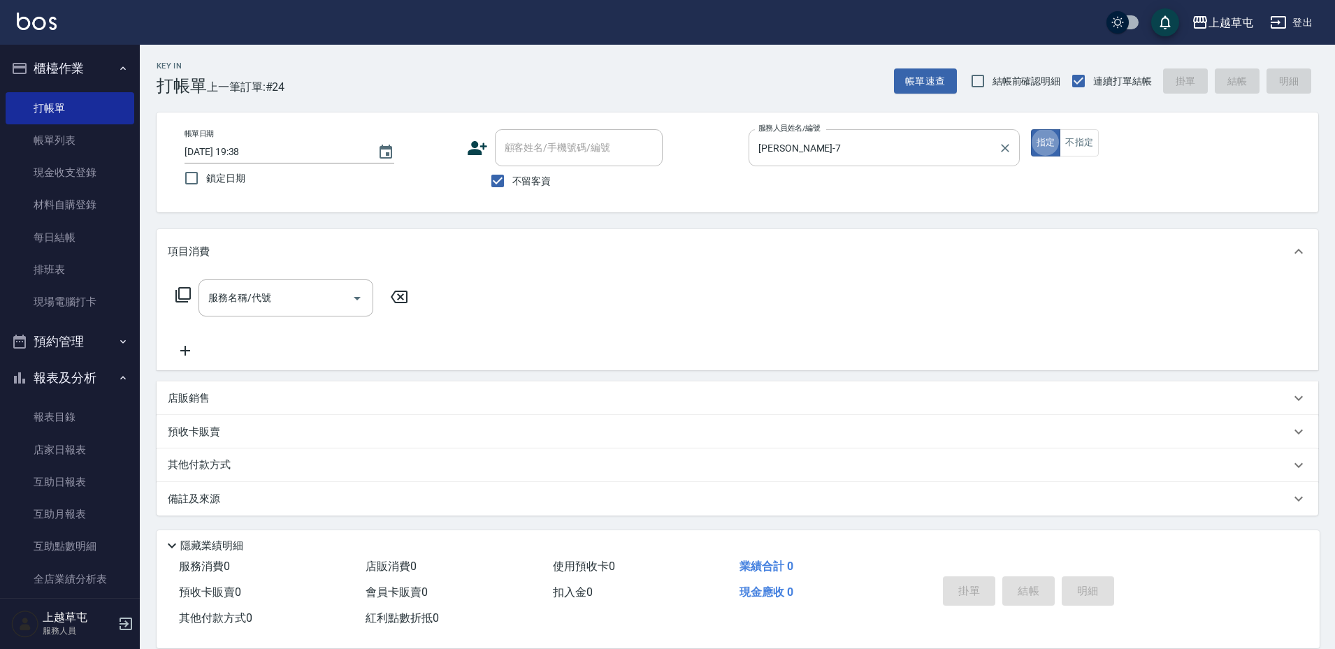
type button "true"
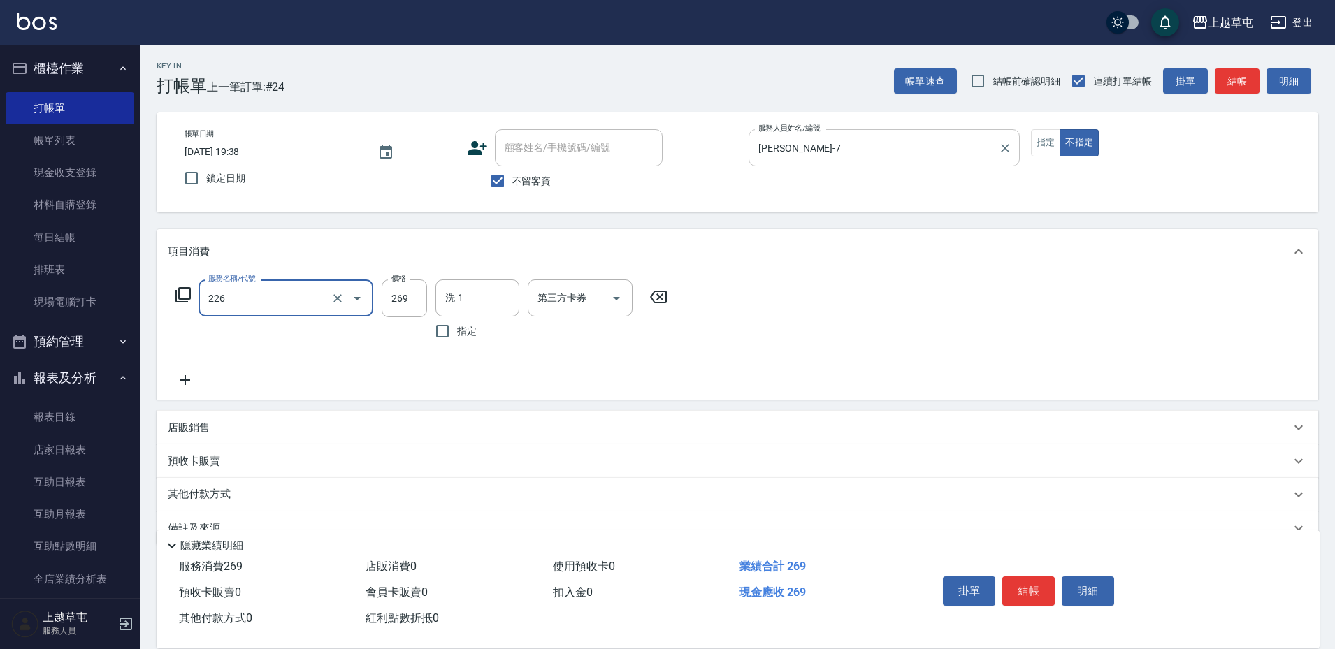
type input "洗剪269(226)"
type input "300"
type input "[PERSON_NAME]25"
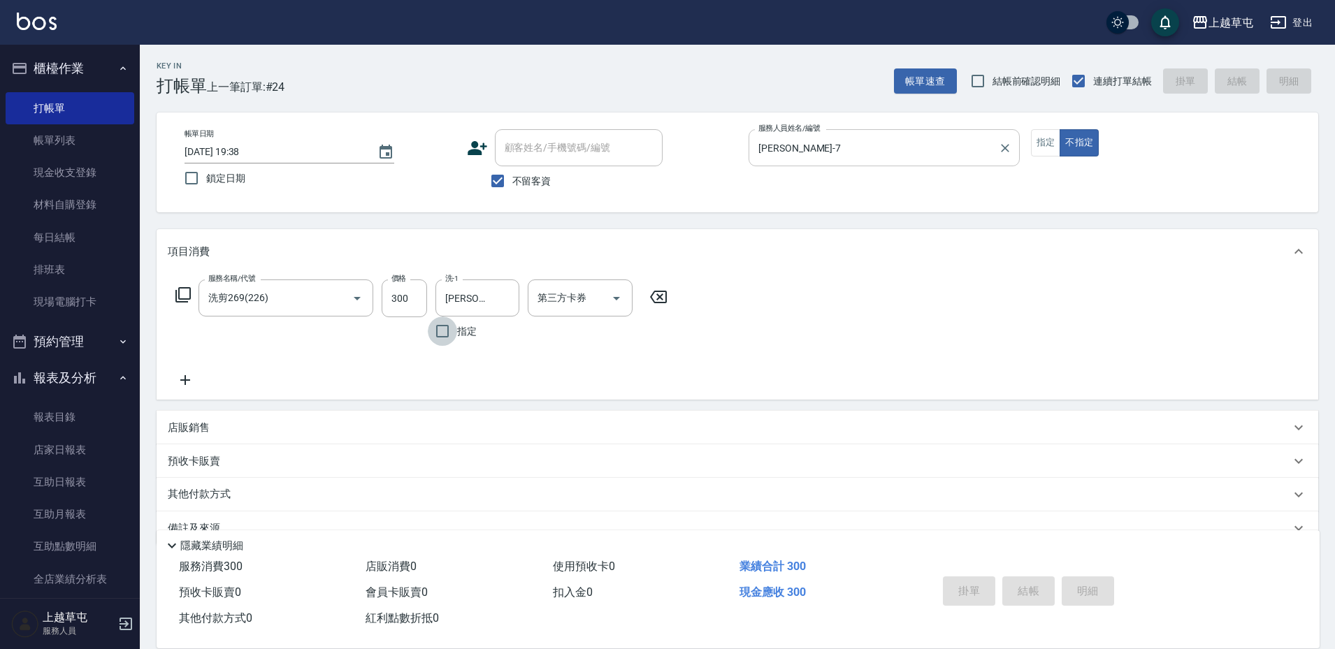
type input "[DATE] 20:08"
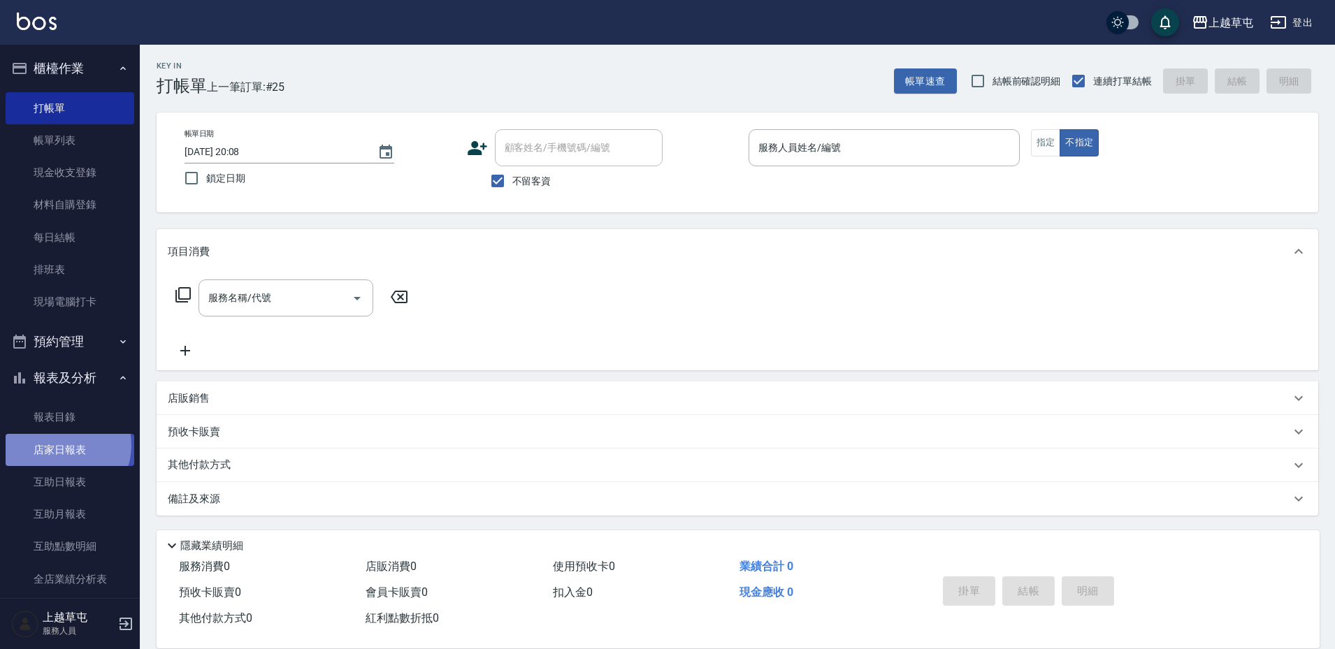
click at [61, 445] on link "店家日報表" at bounding box center [70, 450] width 129 height 32
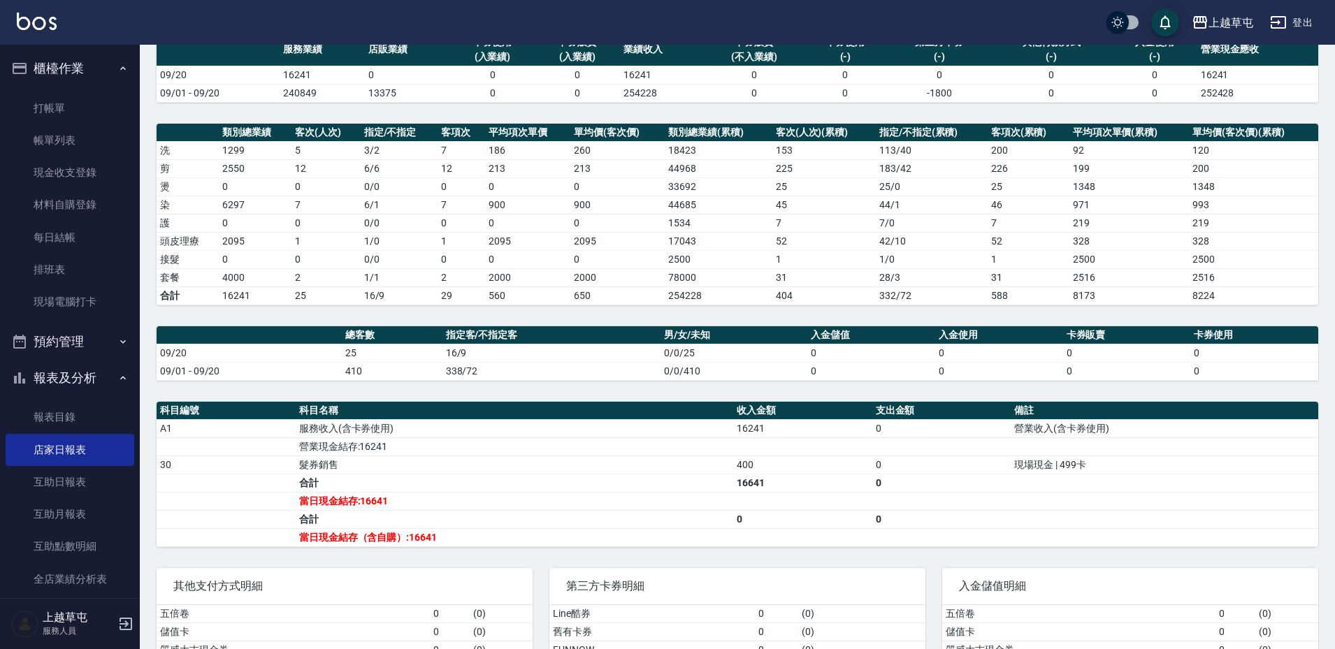
scroll to position [202, 0]
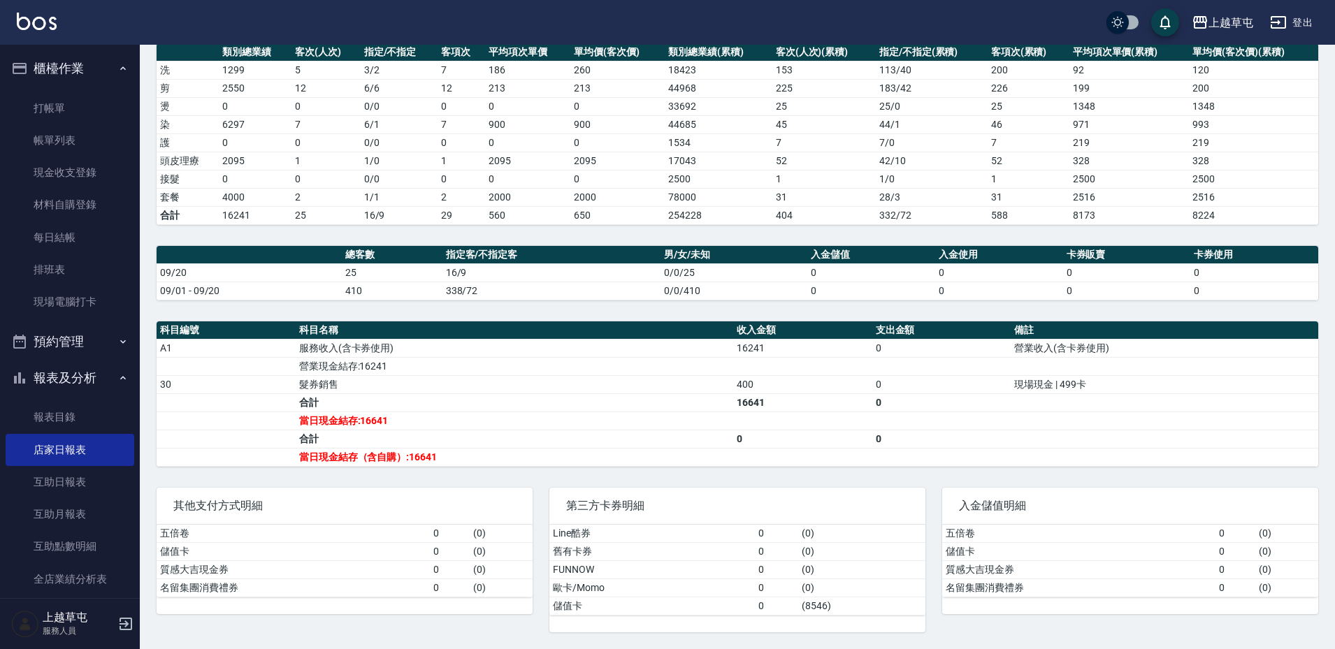
click at [532, 194] on td "2000" at bounding box center [527, 197] width 85 height 18
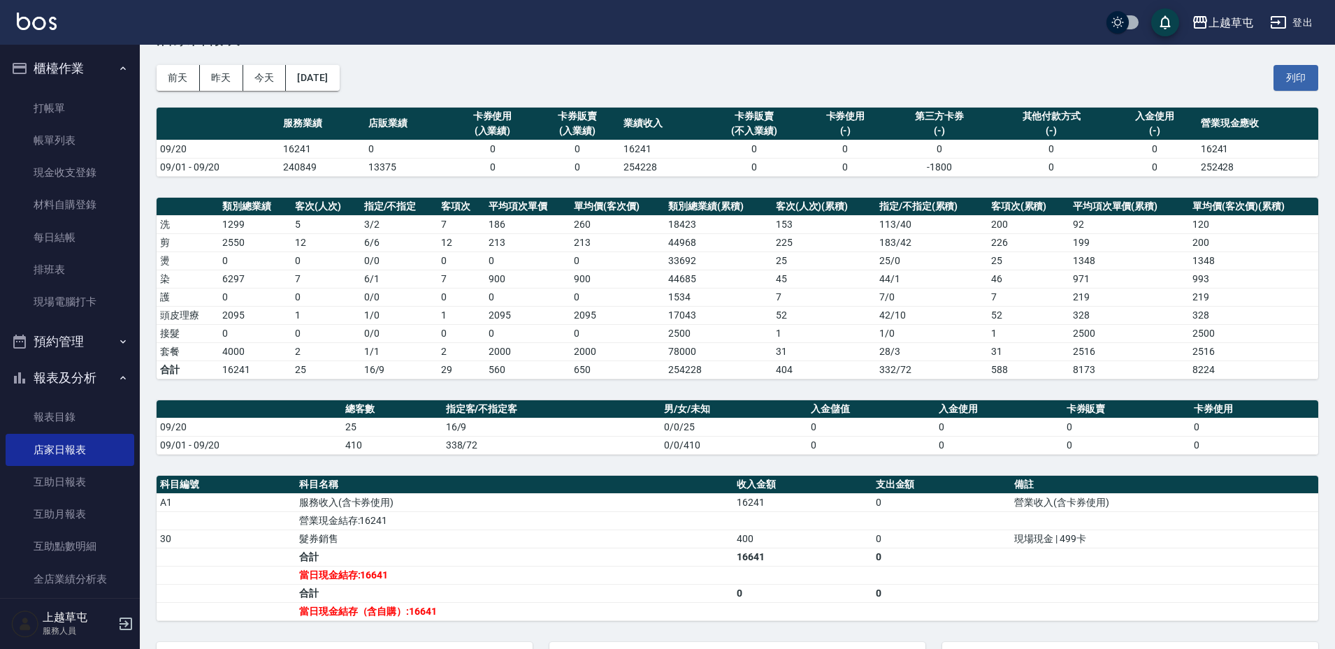
scroll to position [0, 0]
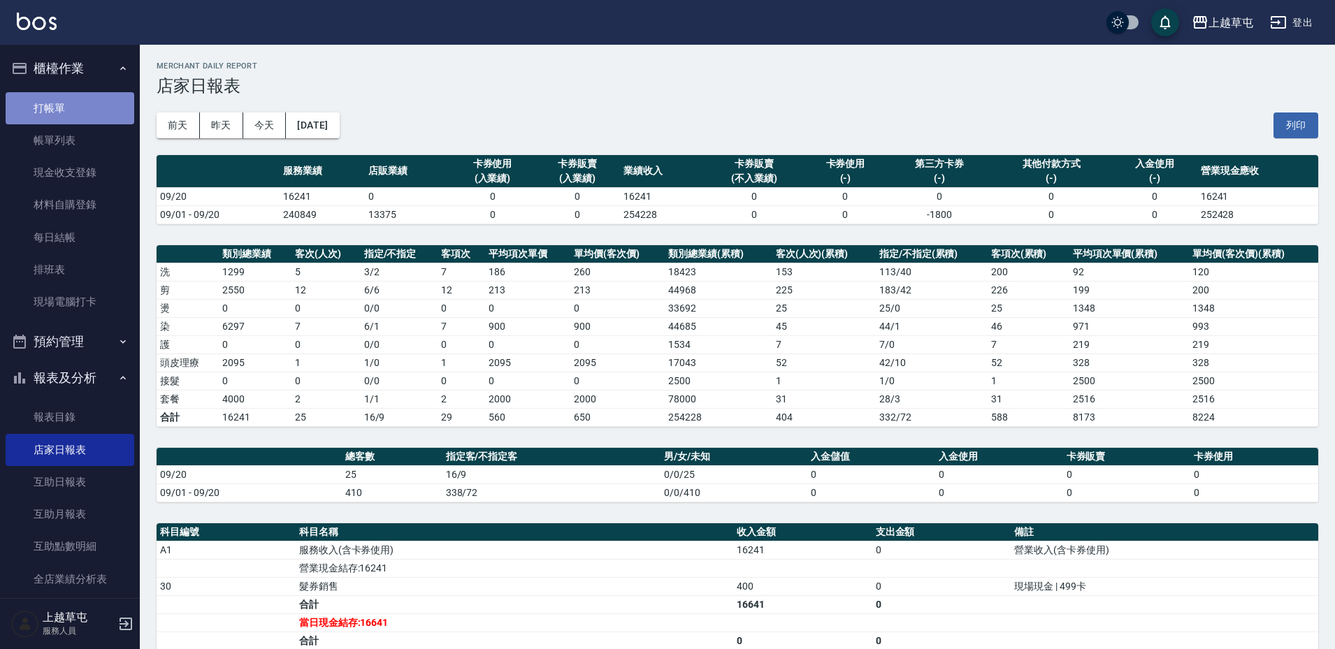
click at [87, 104] on link "打帳單" at bounding box center [70, 108] width 129 height 32
